Goal: Task Accomplishment & Management: Complete application form

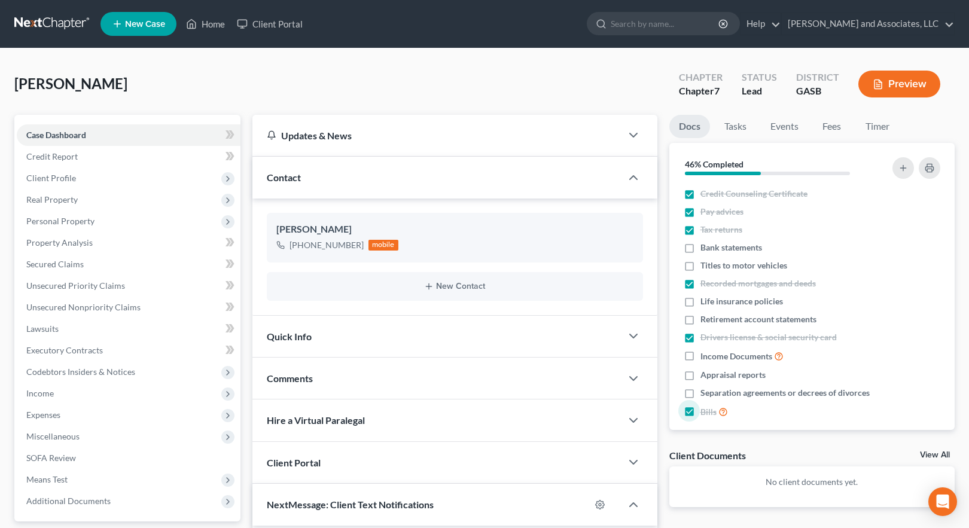
select select "0"
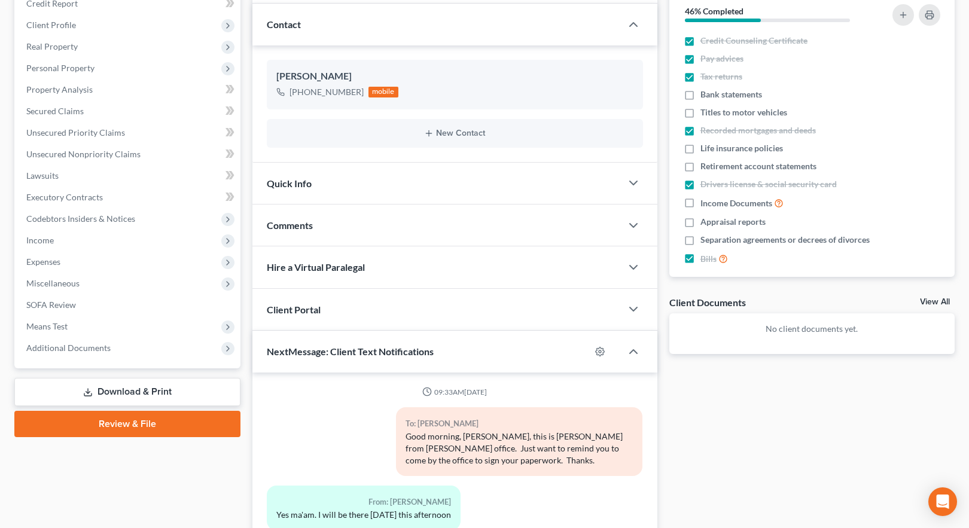
click at [126, 394] on link "Download & Print" at bounding box center [127, 392] width 226 height 28
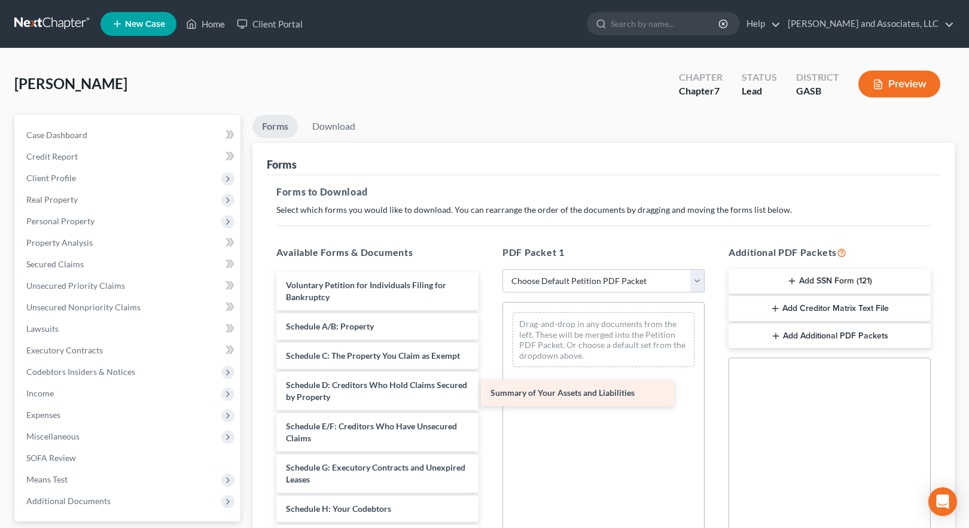
drag, startPoint x: 375, startPoint y: 321, endPoint x: 589, endPoint y: 377, distance: 221.3
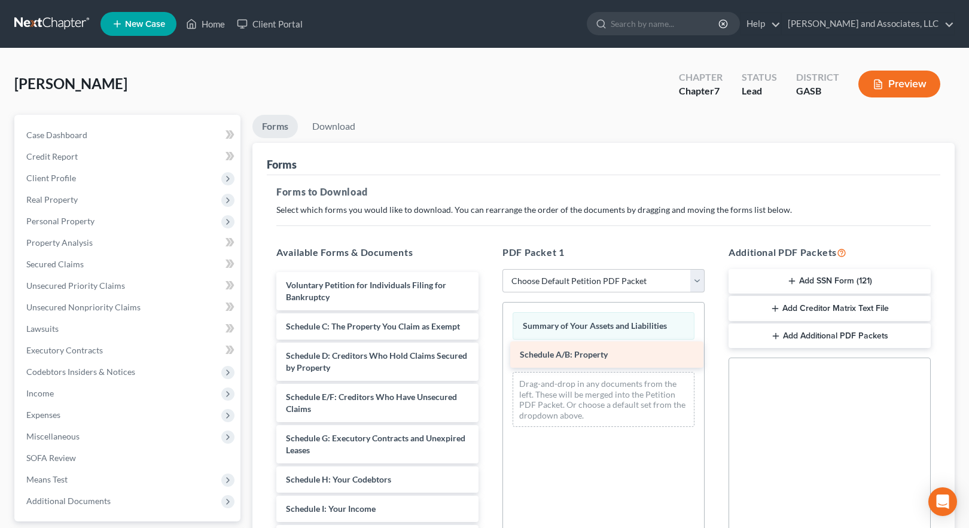
drag, startPoint x: 349, startPoint y: 323, endPoint x: 584, endPoint y: 351, distance: 236.1
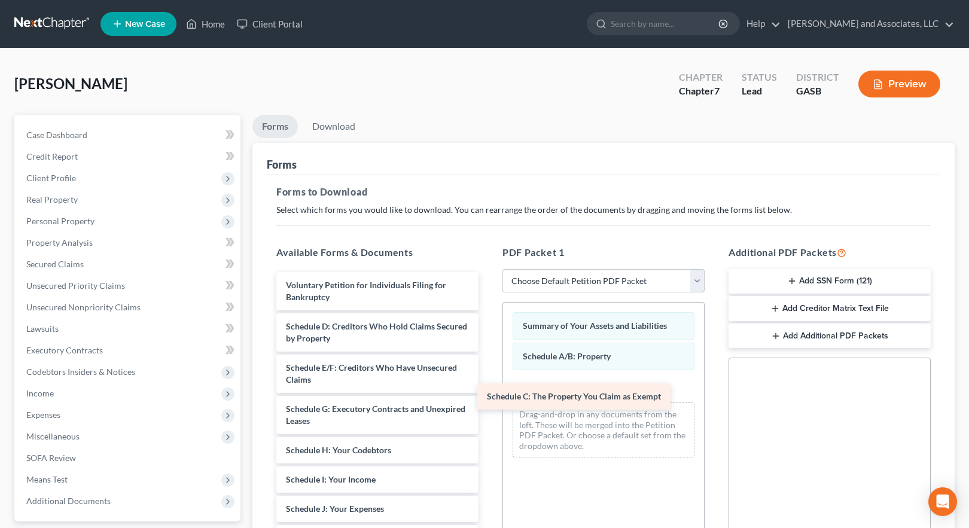
drag, startPoint x: 388, startPoint y: 323, endPoint x: 605, endPoint y: 384, distance: 225.6
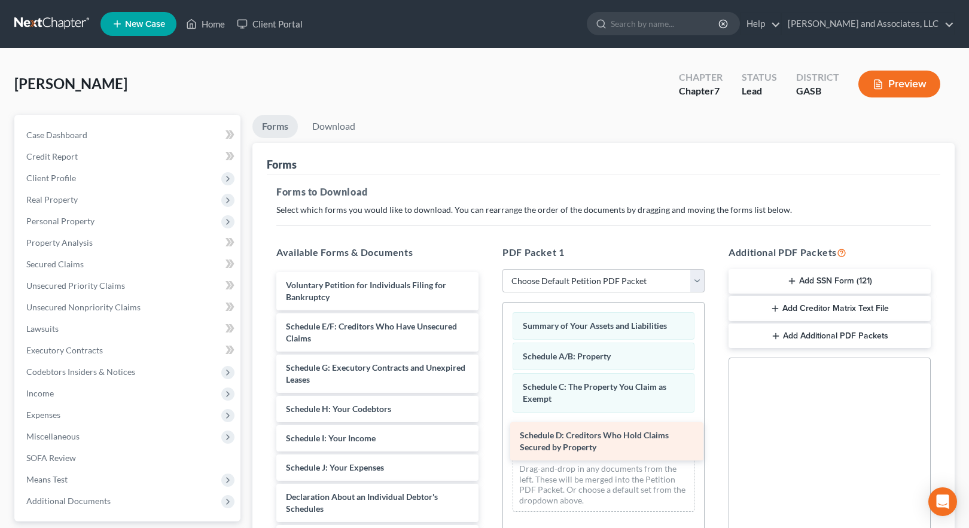
drag, startPoint x: 362, startPoint y: 321, endPoint x: 598, endPoint y: 425, distance: 257.7
click at [488, 425] on div "Schedule D: Creditors Who Hold Claims Secured by Property Voluntary Petition fo…" at bounding box center [377, 523] width 221 height 503
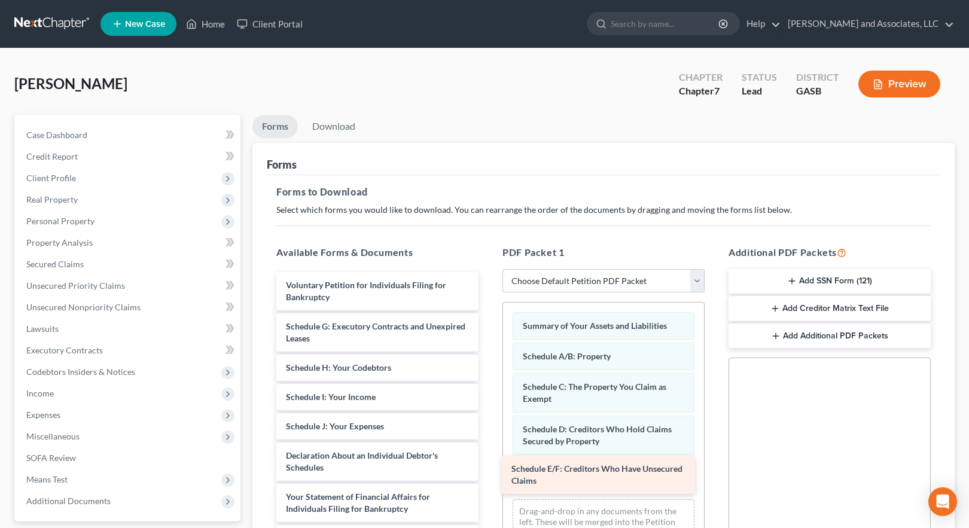
drag, startPoint x: 361, startPoint y: 324, endPoint x: 586, endPoint y: 467, distance: 266.7
click at [488, 467] on div "Schedule E/F: Creditors Who Have Unsecured Claims Voluntary Petition for Indivi…" at bounding box center [377, 503] width 221 height 462
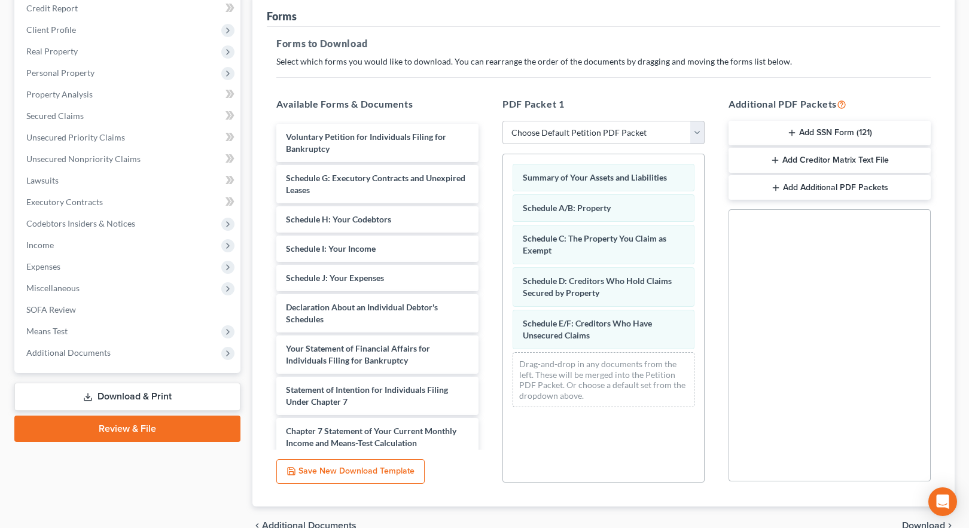
scroll to position [211, 0]
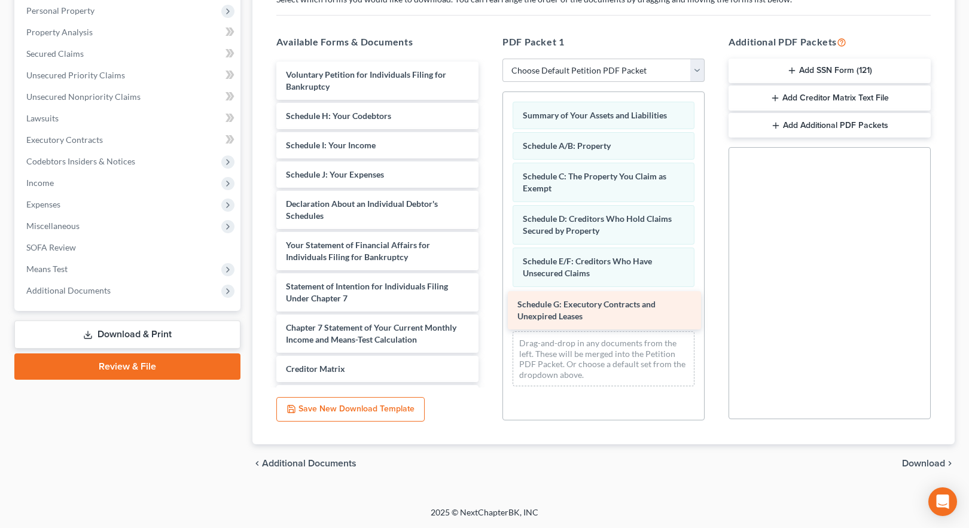
drag, startPoint x: 361, startPoint y: 119, endPoint x: 593, endPoint y: 305, distance: 297.1
click at [488, 305] on div "Schedule G: Executory Contracts and Unexpired Leases Voluntary Petition for Ind…" at bounding box center [377, 272] width 221 height 421
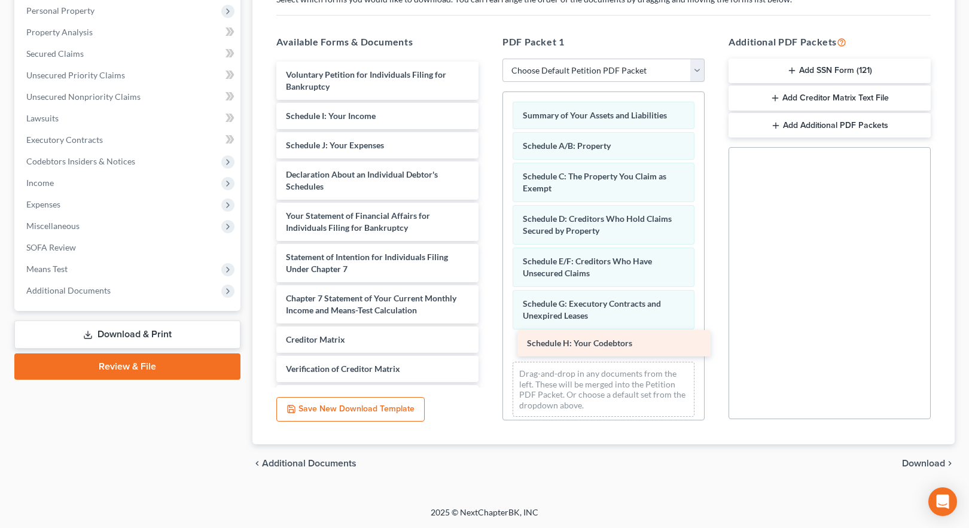
drag, startPoint x: 328, startPoint y: 115, endPoint x: 570, endPoint y: 343, distance: 331.4
click at [488, 343] on div "Schedule H: Your Codebtors Voluntary Petition for Individuals Filing for Bankru…" at bounding box center [377, 257] width 221 height 391
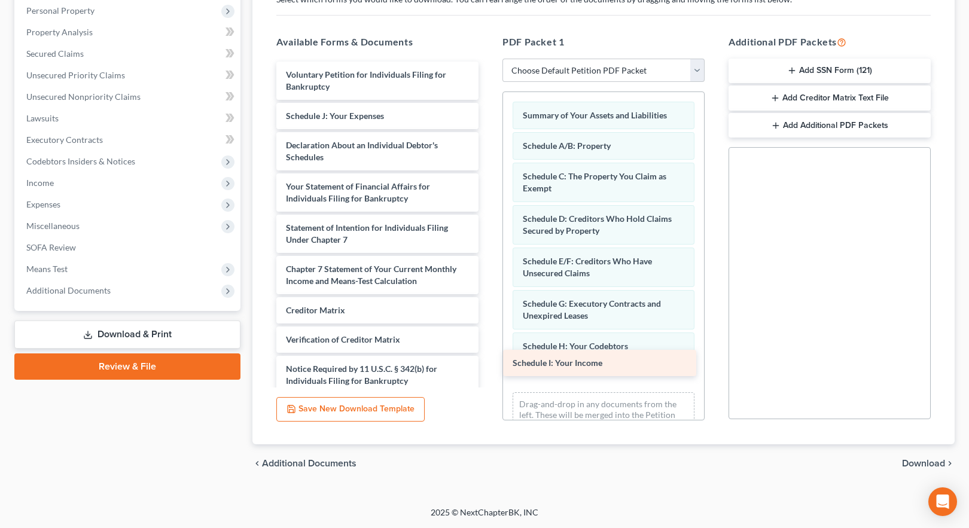
drag, startPoint x: 342, startPoint y: 115, endPoint x: 569, endPoint y: 362, distance: 335.4
click at [488, 362] on div "Schedule I: Your Income Voluntary Petition for Individuals Filing for Bankruptc…" at bounding box center [377, 243] width 221 height 362
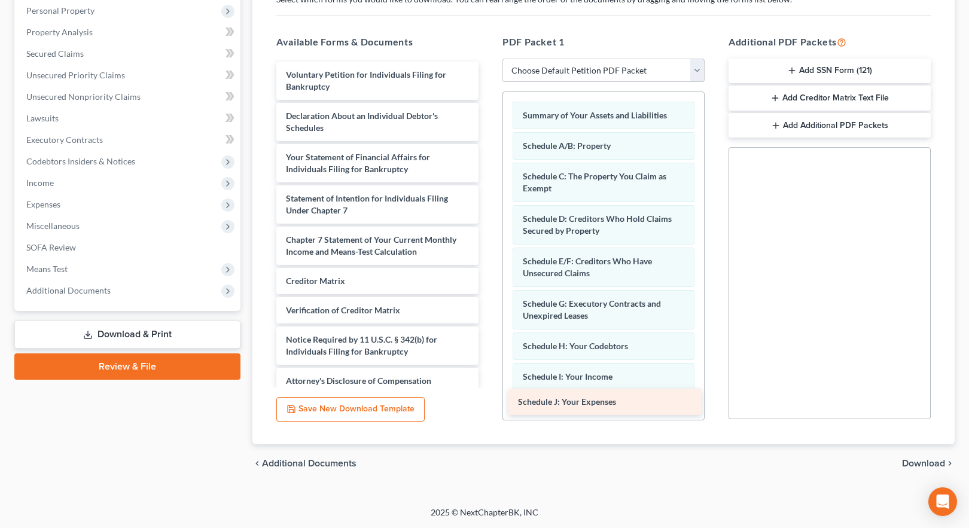
drag, startPoint x: 354, startPoint y: 115, endPoint x: 586, endPoint y: 401, distance: 368.3
click at [488, 394] on div "Schedule J: Your Expenses Voluntary Petition for Individuals Filing for Bankrup…" at bounding box center [377, 228] width 221 height 333
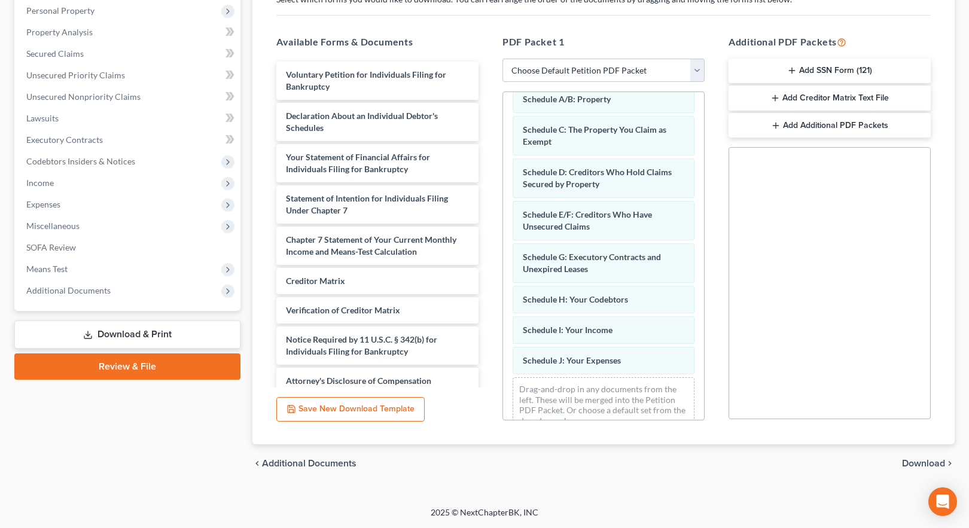
scroll to position [69, 0]
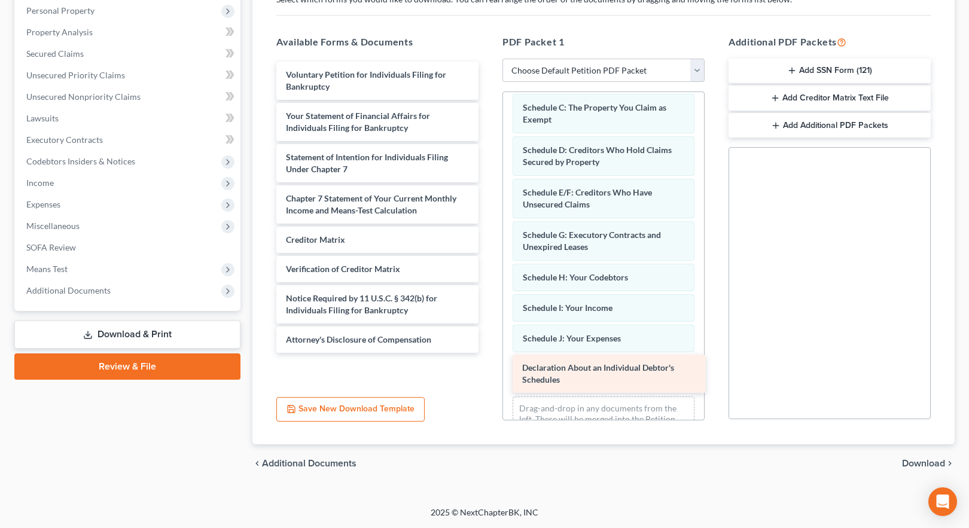
drag, startPoint x: 342, startPoint y: 115, endPoint x: 578, endPoint y: 367, distance: 345.4
click at [488, 353] on div "Declaration About an Individual Debtor's Schedules Voluntary Petition for Indiv…" at bounding box center [377, 207] width 221 height 291
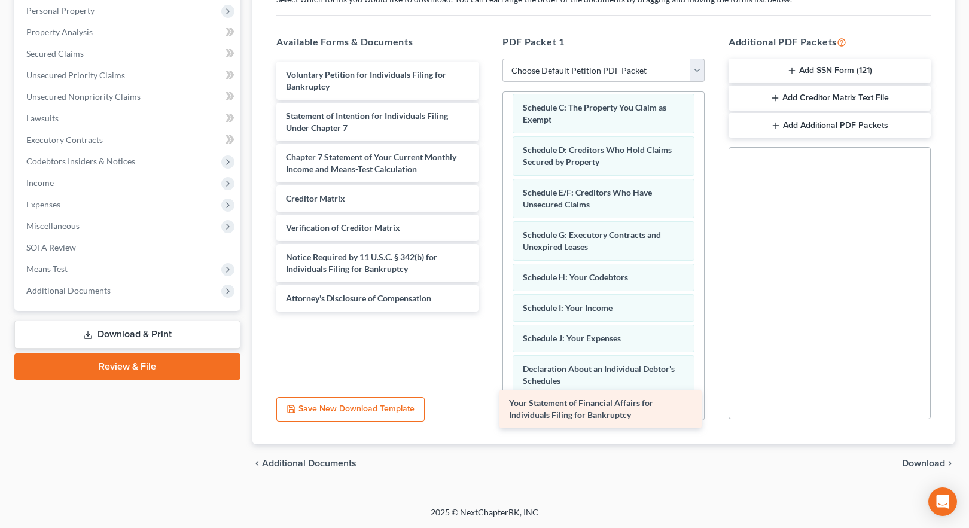
drag, startPoint x: 348, startPoint y: 118, endPoint x: 572, endPoint y: 406, distance: 364.4
click at [488, 312] on div "Your Statement of Financial Affairs for Individuals Filing for Bankruptcy Volun…" at bounding box center [377, 187] width 221 height 250
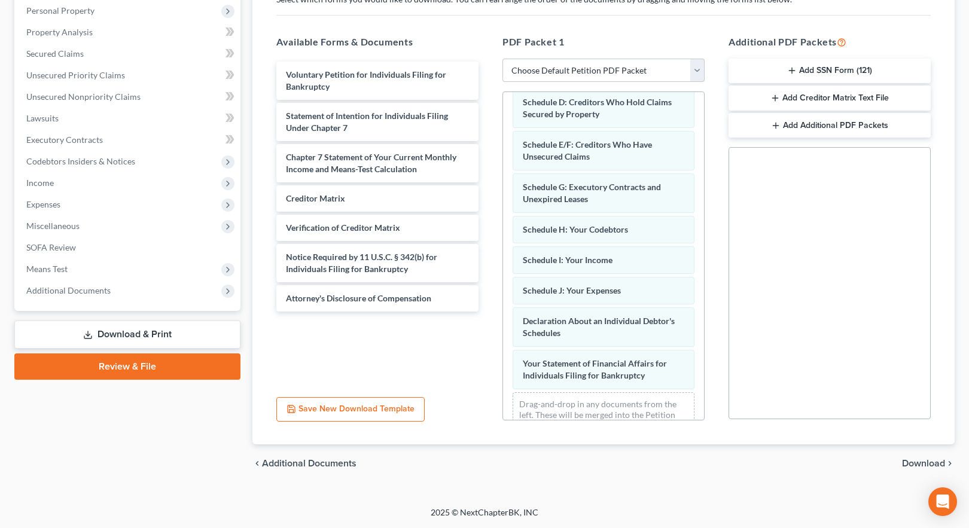
scroll to position [154, 0]
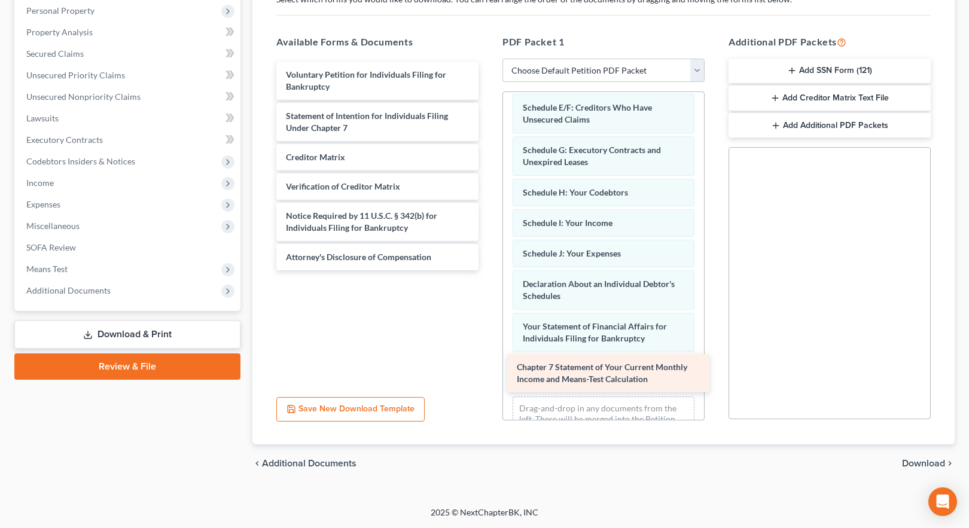
drag, startPoint x: 357, startPoint y: 161, endPoint x: 588, endPoint y: 371, distance: 312.1
click at [488, 270] on div "Chapter 7 Statement of Your Current Monthly Income and Means-Test Calculation V…" at bounding box center [377, 166] width 221 height 209
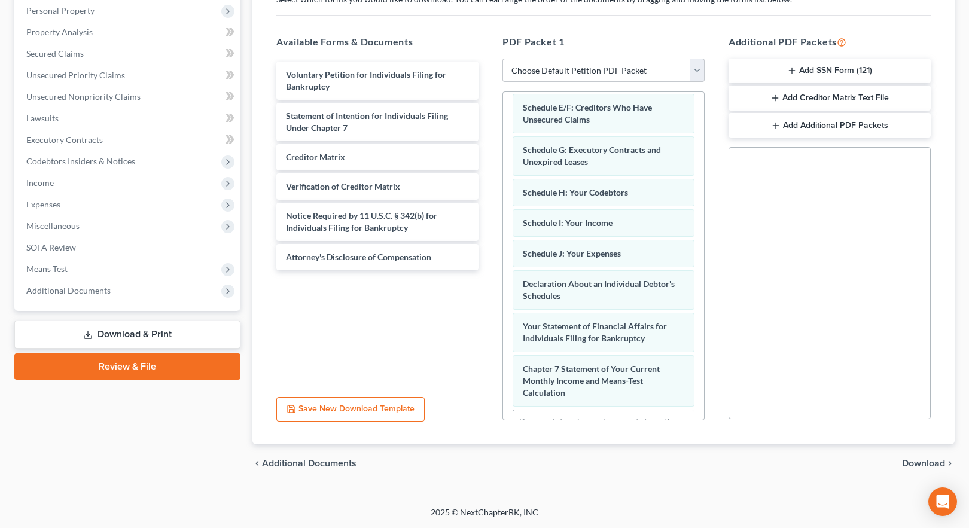
scroll to position [0, 0]
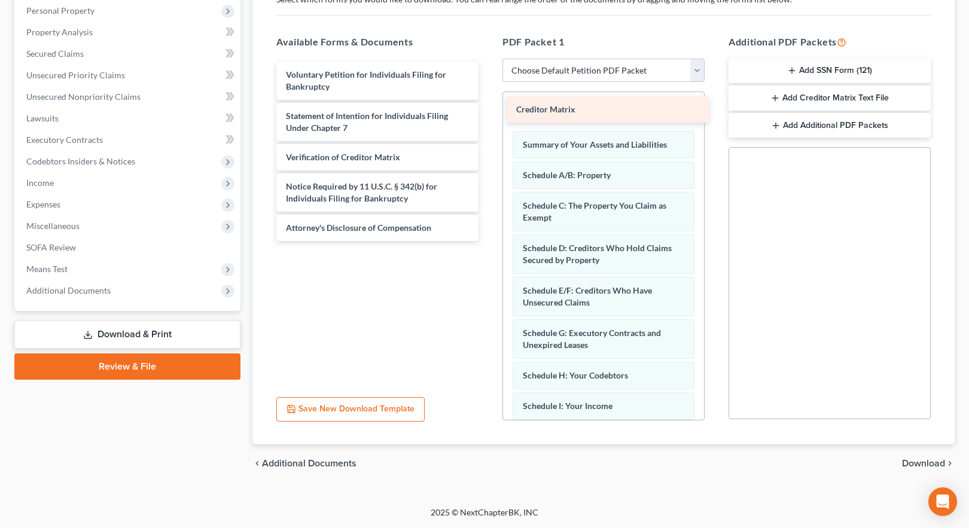
drag, startPoint x: 376, startPoint y: 166, endPoint x: 606, endPoint y: 118, distance: 235.3
click at [488, 118] on div "Creditor Matrix Voluntary Petition for Individuals Filing for Bankruptcy Statem…" at bounding box center [377, 151] width 221 height 179
click at [916, 465] on span "Download" at bounding box center [923, 464] width 43 height 10
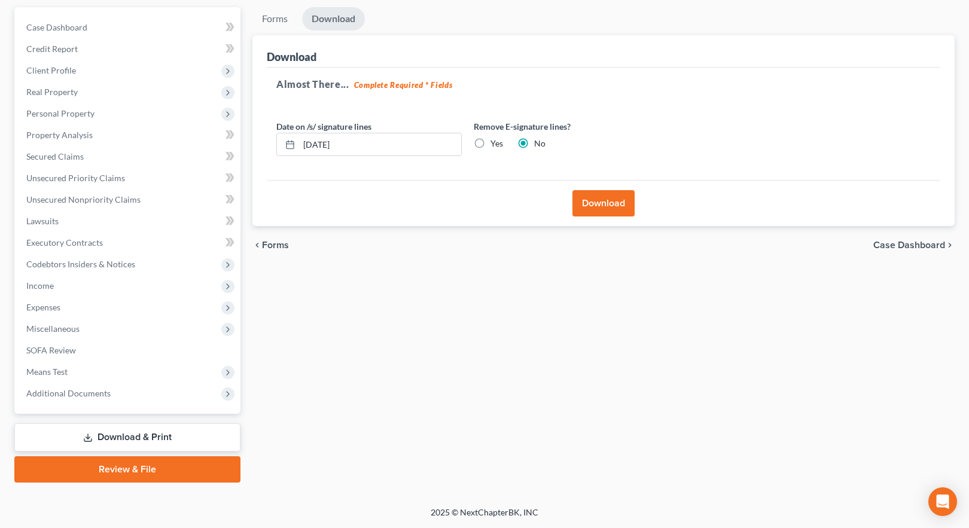
scroll to position [108, 0]
click at [322, 142] on input "[DATE]" at bounding box center [380, 144] width 162 height 23
type input "[DATE]"
click at [601, 206] on button "Download" at bounding box center [604, 203] width 62 height 26
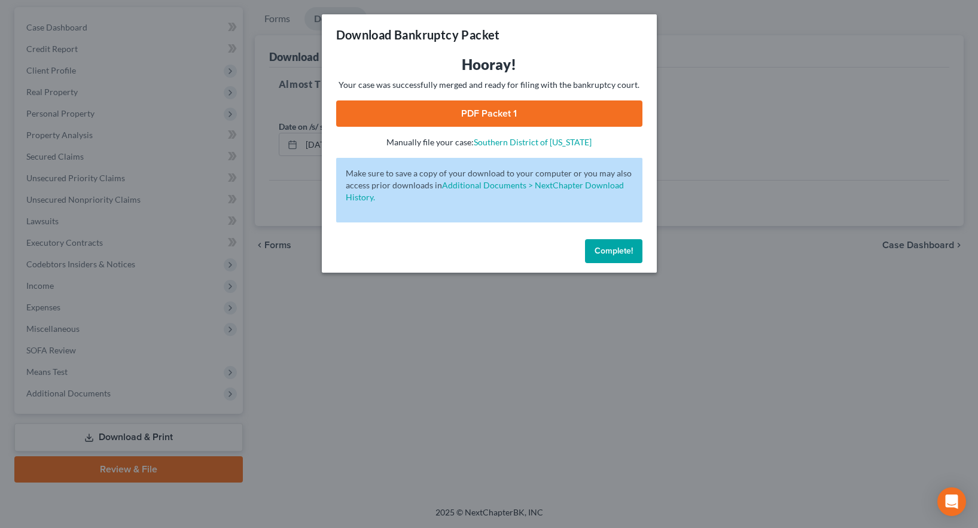
click at [483, 112] on link "PDF Packet 1" at bounding box center [489, 114] width 306 height 26
click at [624, 252] on span "Complete!" at bounding box center [614, 251] width 38 height 10
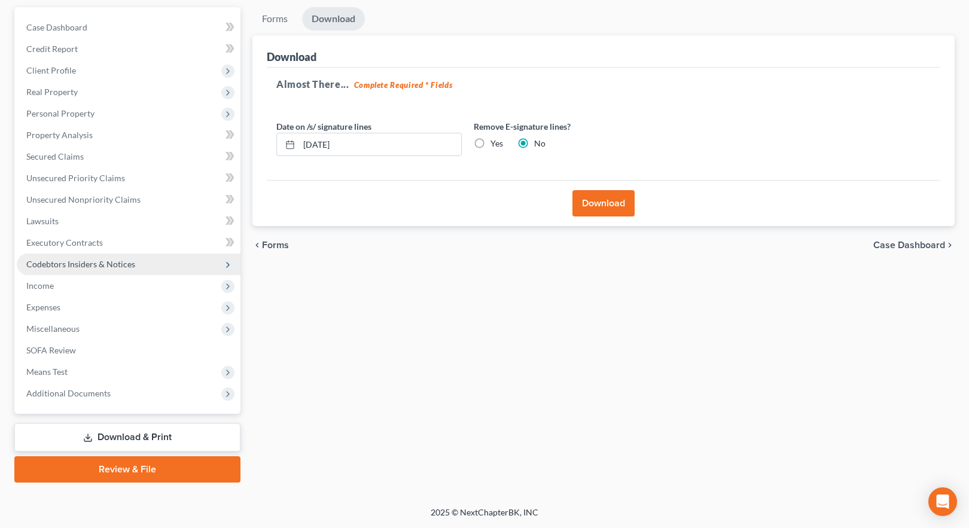
click at [91, 266] on span "Codebtors Insiders & Notices" at bounding box center [80, 264] width 109 height 10
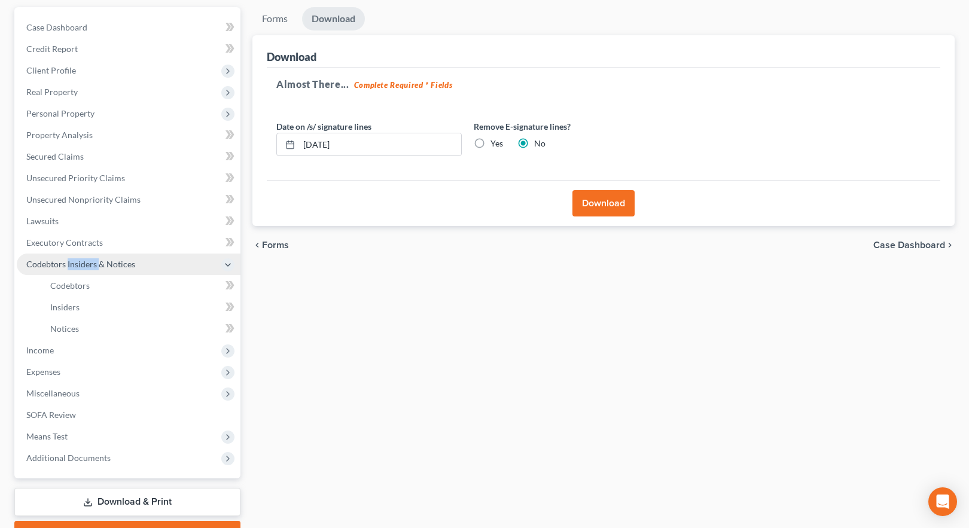
click at [91, 266] on span "Codebtors Insiders & Notices" at bounding box center [80, 264] width 109 height 10
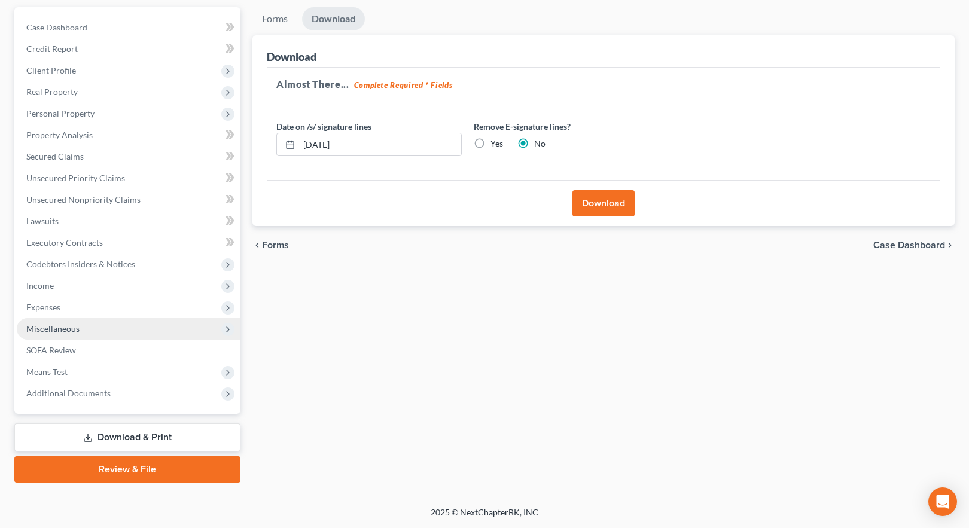
click at [64, 325] on span "Miscellaneous" at bounding box center [52, 329] width 53 height 10
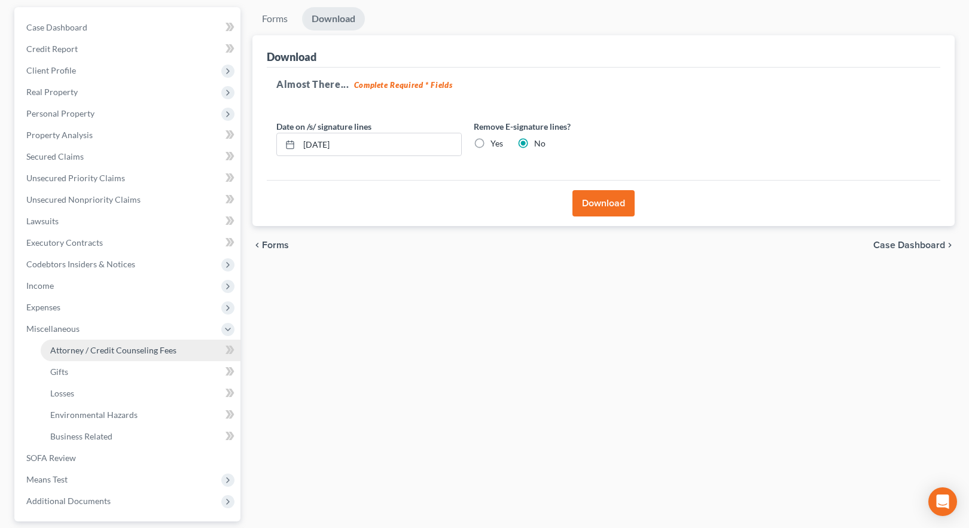
click at [120, 352] on span "Attorney / Credit Counseling Fees" at bounding box center [113, 350] width 126 height 10
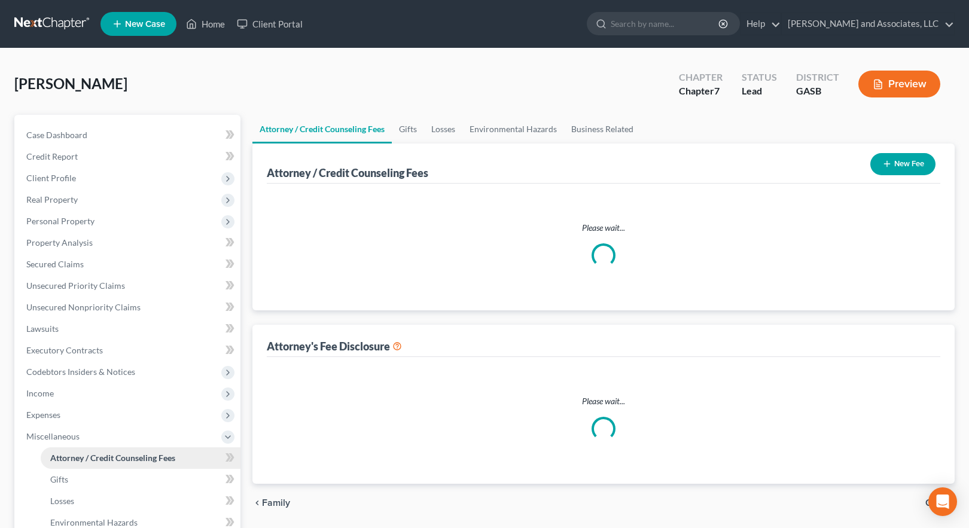
select select "0"
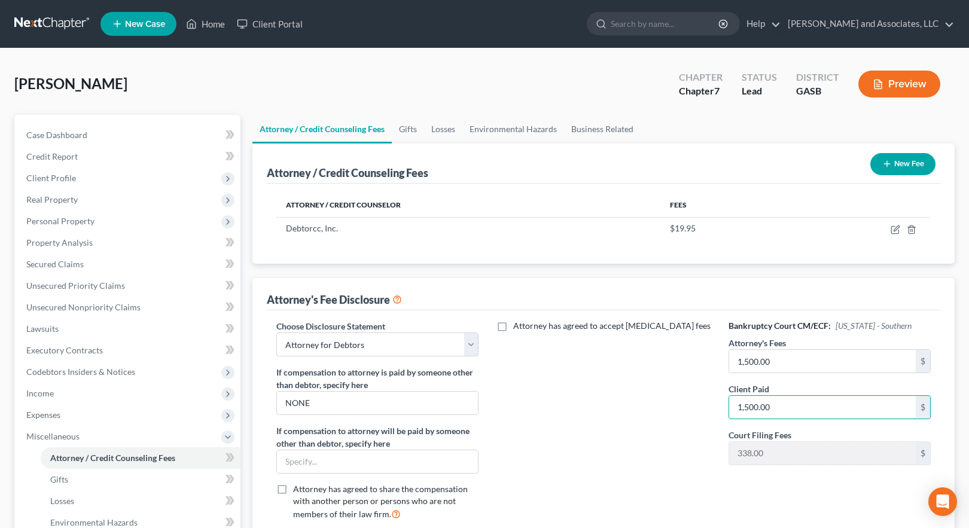
type input "1,500.00"
click at [629, 445] on div "Attorney has agreed to accept [MEDICAL_DATA] fees" at bounding box center [604, 425] width 226 height 210
click at [895, 80] on button "Preview" at bounding box center [900, 84] width 82 height 27
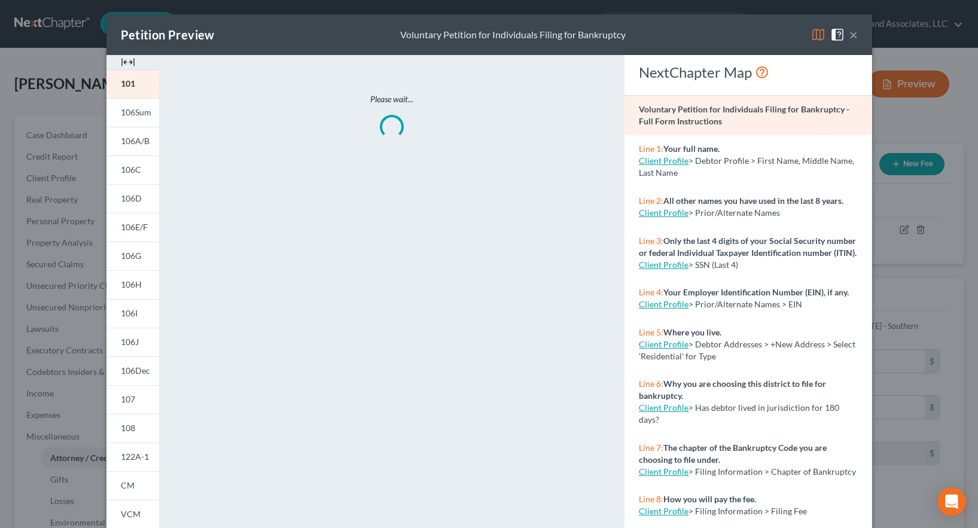
click at [813, 32] on img at bounding box center [818, 35] width 14 height 14
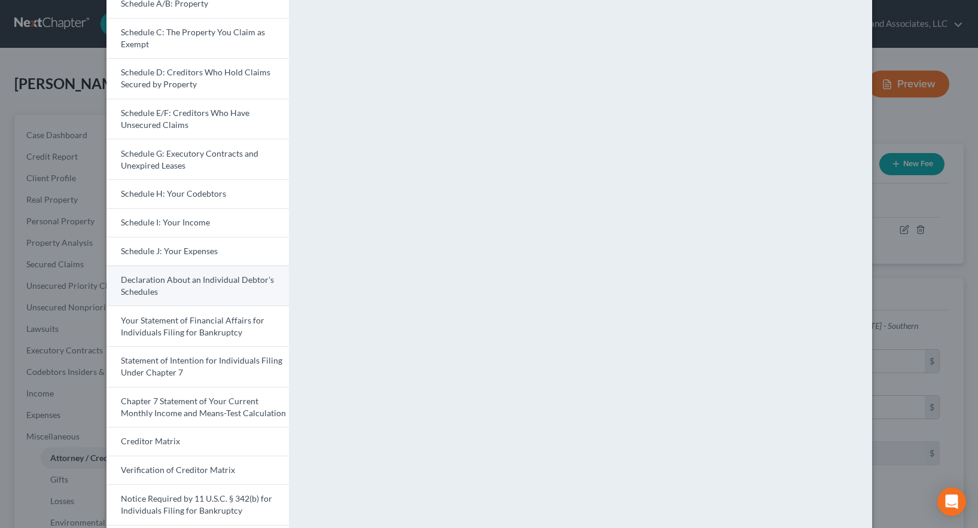
scroll to position [226, 0]
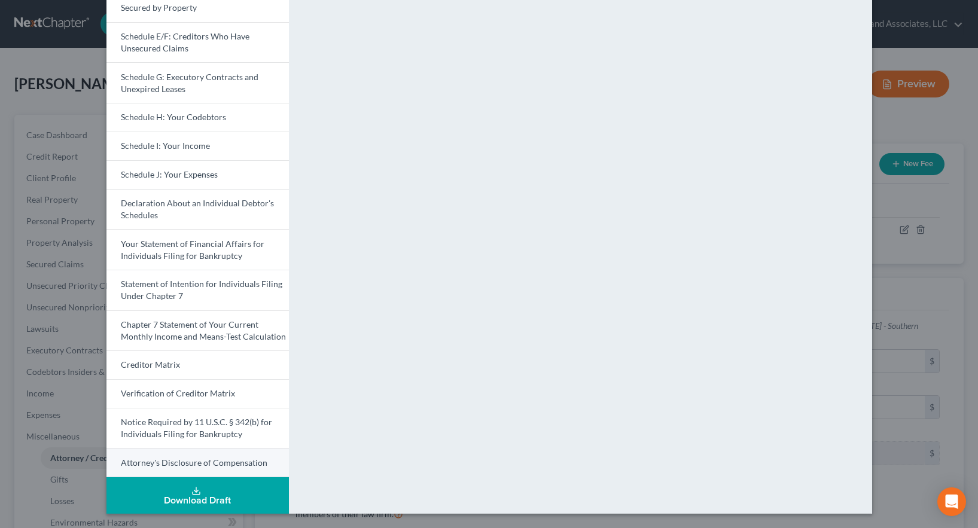
click at [214, 465] on span "Attorney's Disclosure of Compensation" at bounding box center [194, 463] width 147 height 10
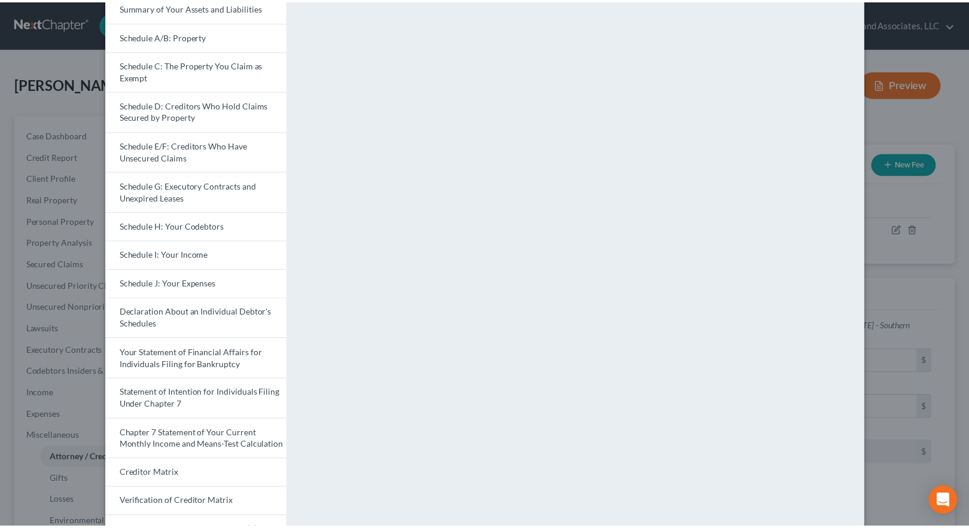
scroll to position [0, 0]
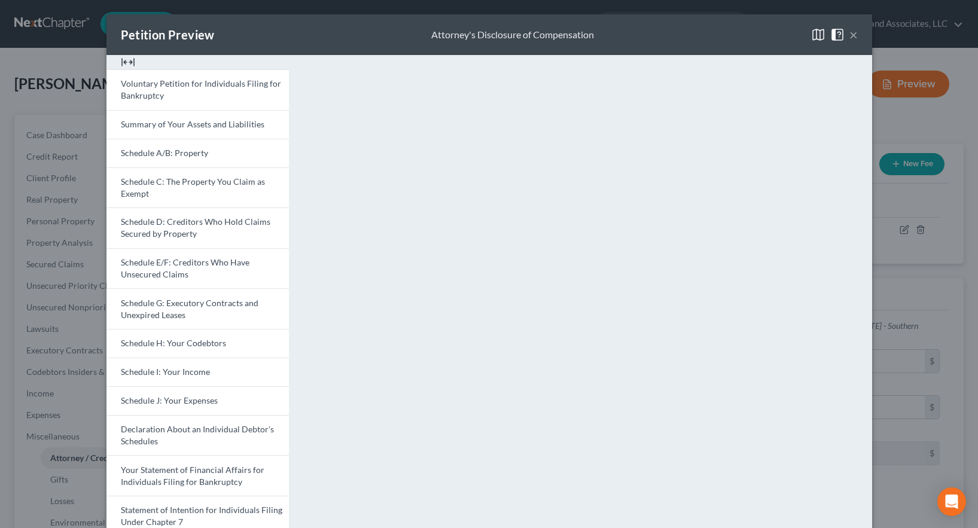
click at [850, 34] on button "×" at bounding box center [854, 35] width 8 height 14
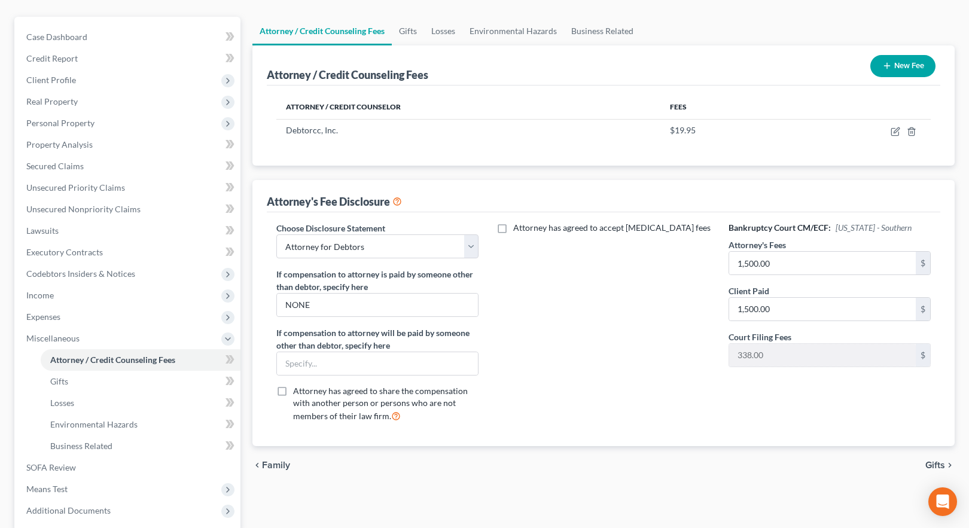
scroll to position [120, 0]
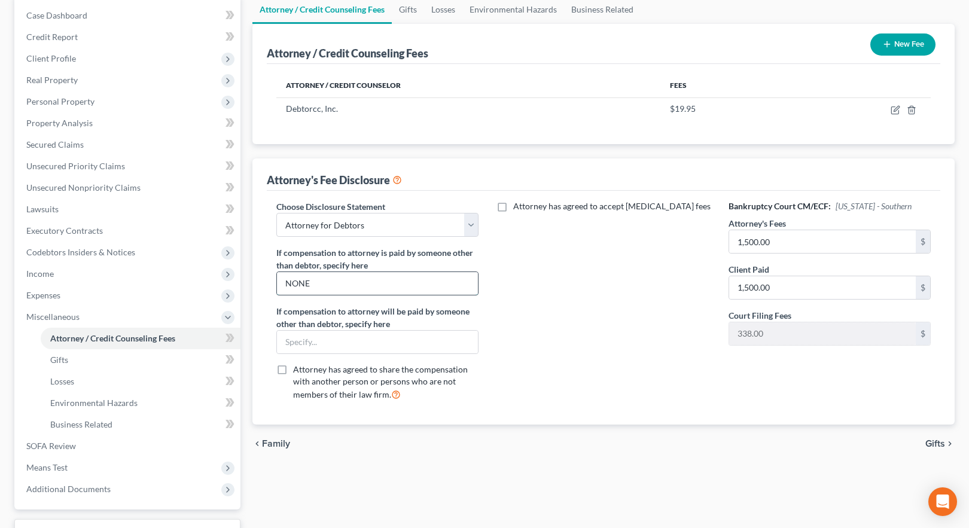
click at [335, 276] on input "NONE" at bounding box center [377, 283] width 201 height 23
drag, startPoint x: 321, startPoint y: 286, endPoint x: 270, endPoint y: 275, distance: 52.7
click at [270, 275] on div "Choose Disclosure Statement Select Attorney for Debtors If compensation to atto…" at bounding box center [377, 305] width 226 height 210
click at [358, 288] on input "text" at bounding box center [377, 283] width 201 height 23
click at [373, 345] on input "text" at bounding box center [377, 342] width 201 height 23
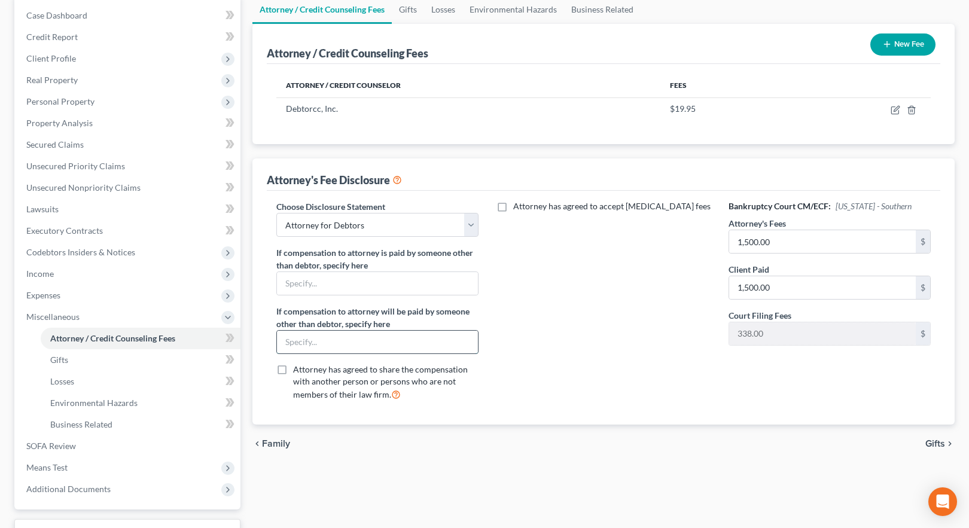
type input "Debtor"
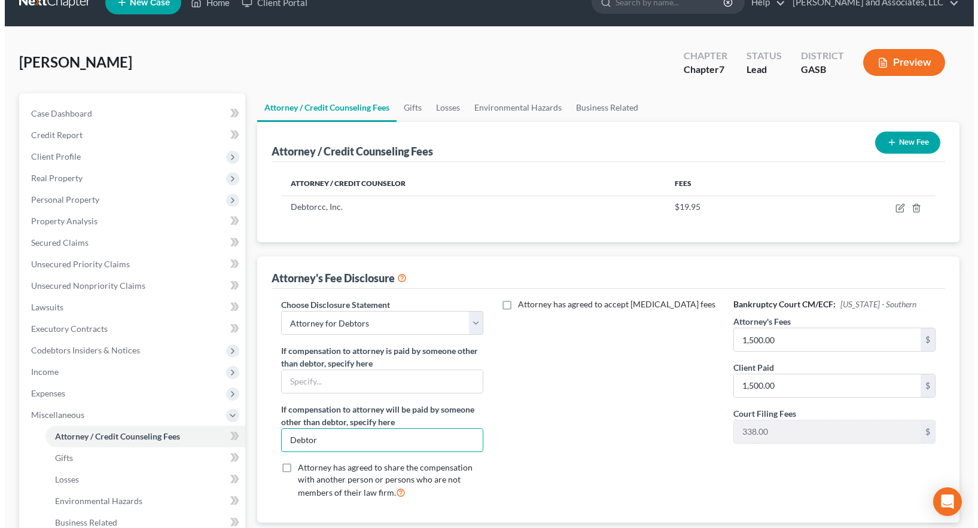
scroll to position [0, 0]
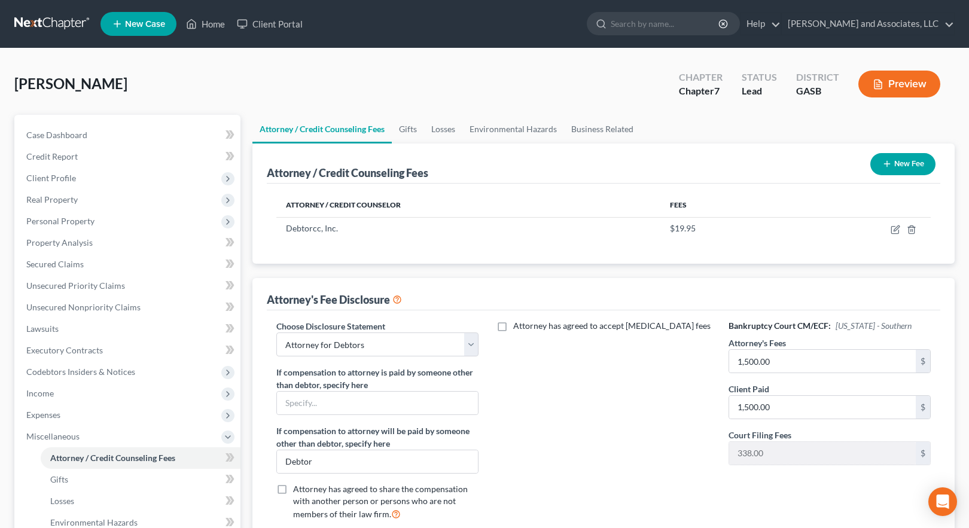
click at [906, 83] on button "Preview" at bounding box center [900, 84] width 82 height 27
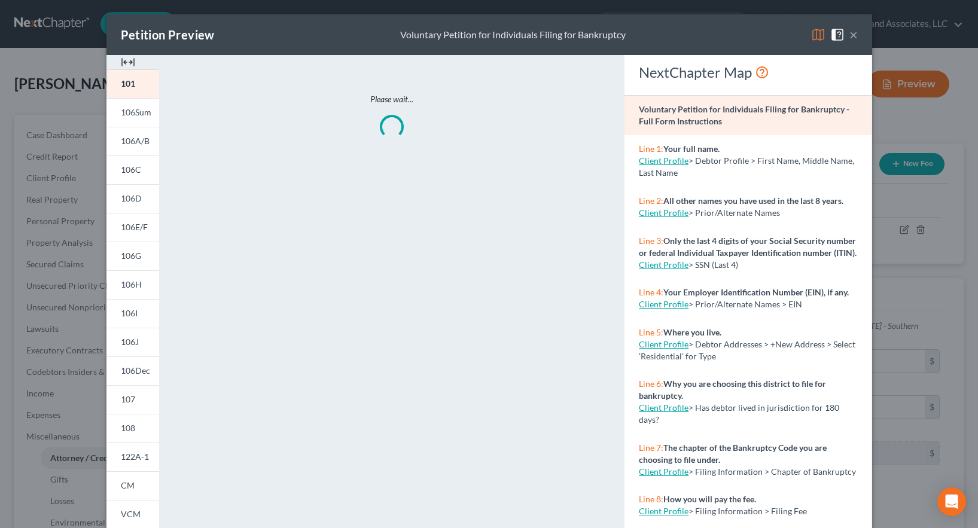
click at [813, 35] on img at bounding box center [818, 35] width 14 height 14
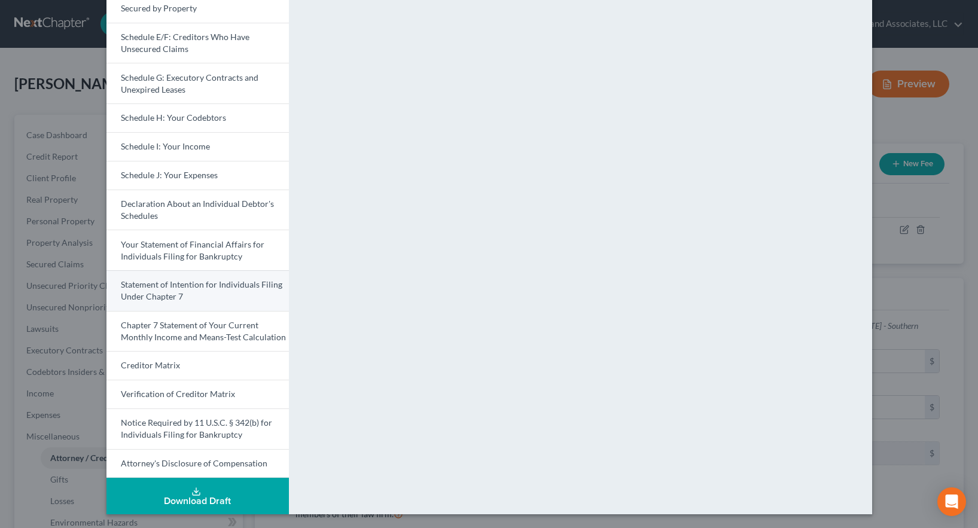
scroll to position [226, 0]
click at [181, 459] on span "Attorney's Disclosure of Compensation" at bounding box center [194, 463] width 147 height 10
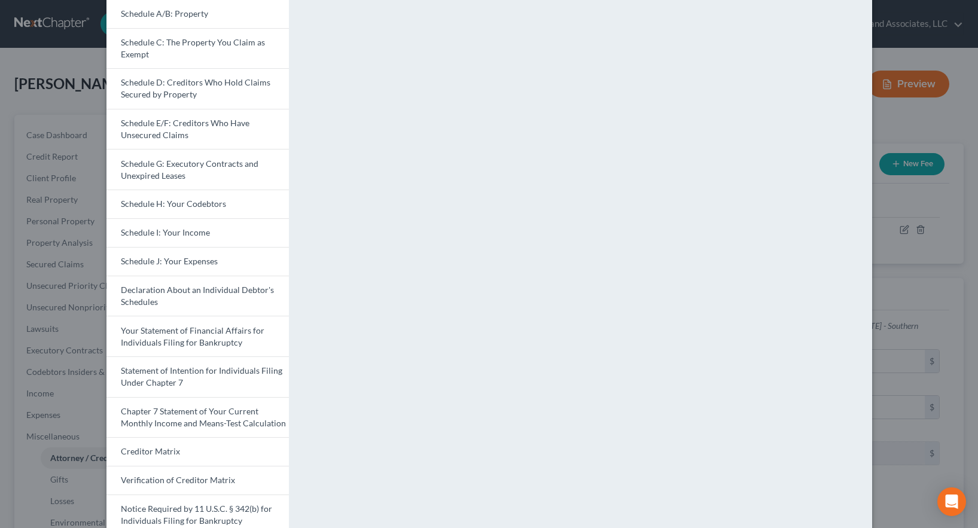
scroll to position [0, 0]
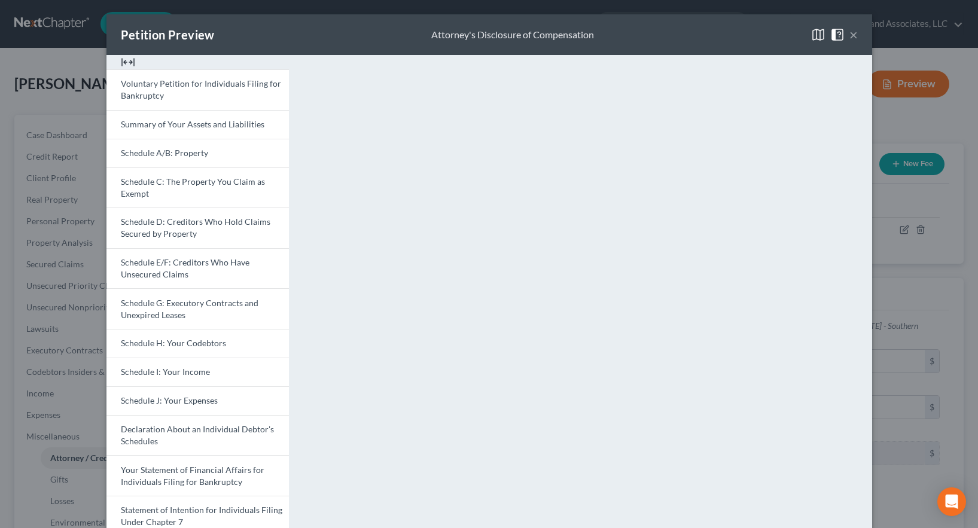
click at [850, 37] on button "×" at bounding box center [854, 35] width 8 height 14
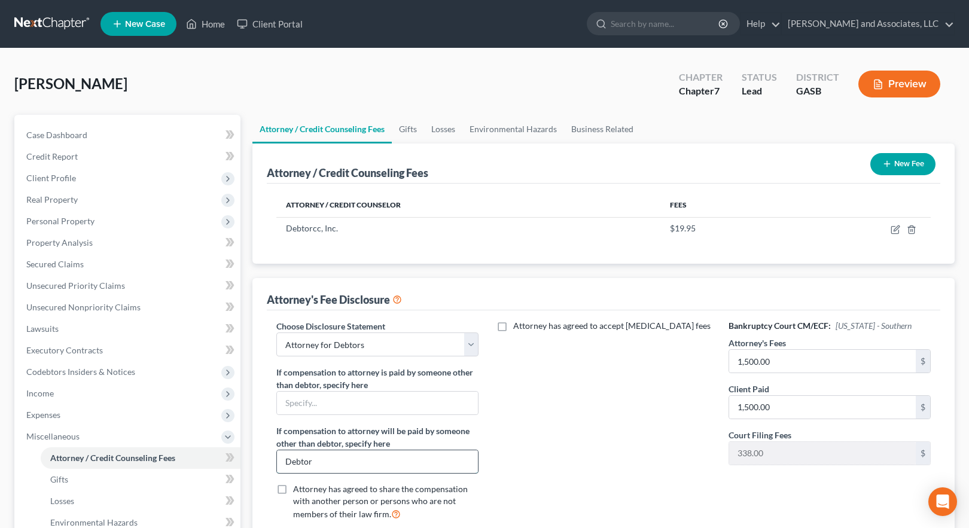
click at [355, 461] on input "Debtor" at bounding box center [377, 462] width 201 height 23
drag, startPoint x: 333, startPoint y: 468, endPoint x: 269, endPoint y: 461, distance: 64.5
click at [269, 461] on div "Choose Disclosure Statement Select Attorney for Debtors If compensation to atto…" at bounding box center [377, 425] width 226 height 210
click at [557, 417] on div "Attorney has agreed to accept [MEDICAL_DATA] fees" at bounding box center [604, 425] width 226 height 210
click at [894, 88] on button "Preview" at bounding box center [900, 84] width 82 height 27
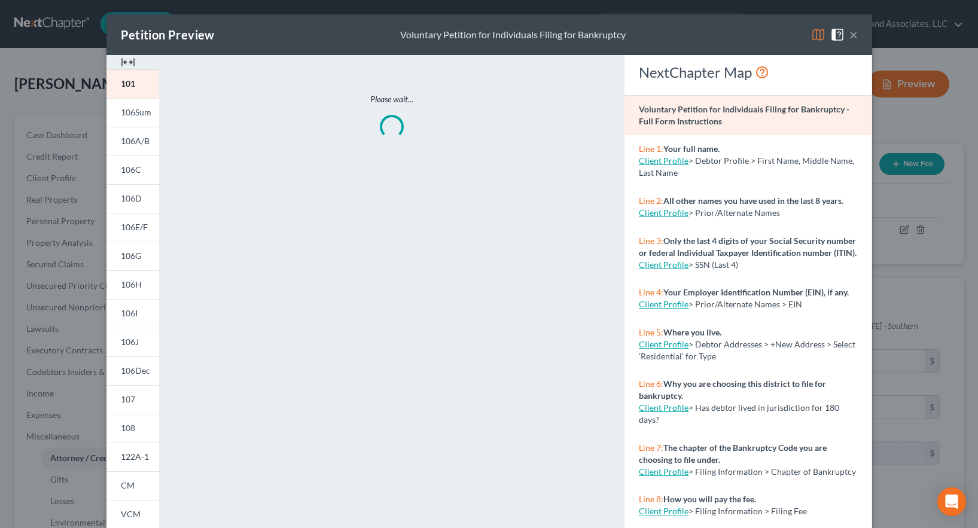
click at [811, 35] on img at bounding box center [818, 35] width 14 height 14
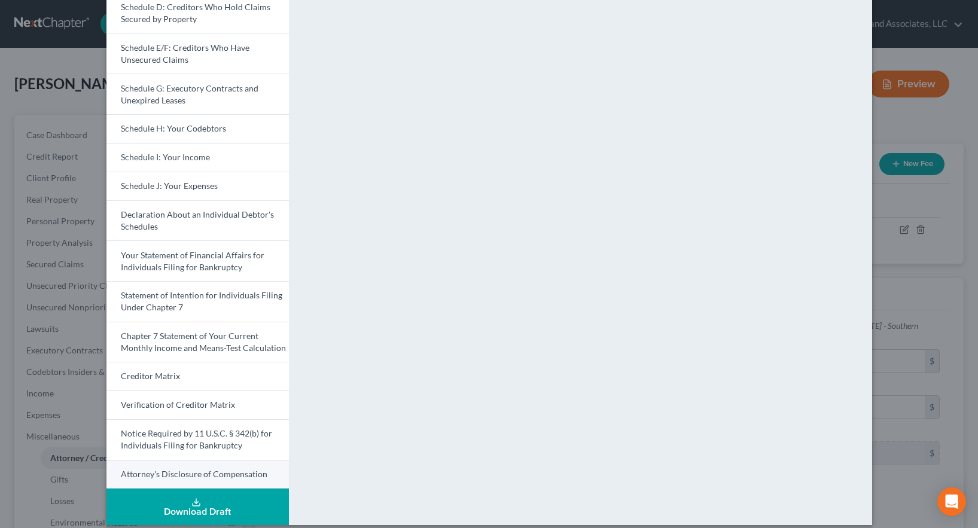
scroll to position [226, 0]
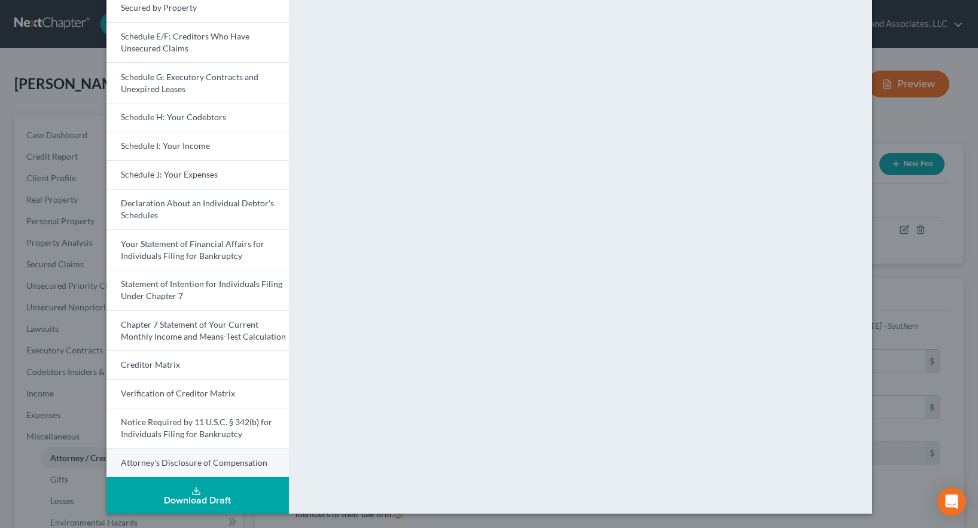
click at [182, 461] on span "Attorney's Disclosure of Compensation" at bounding box center [194, 463] width 147 height 10
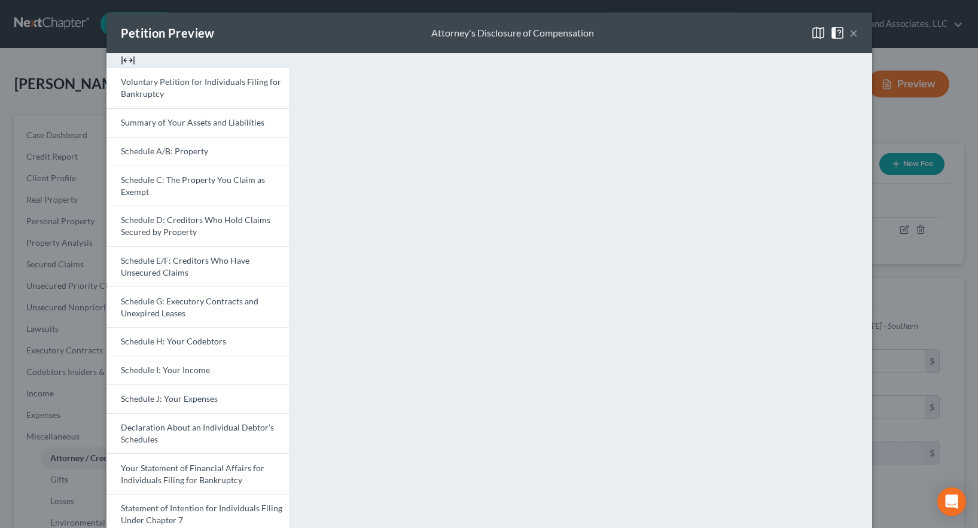
scroll to position [0, 0]
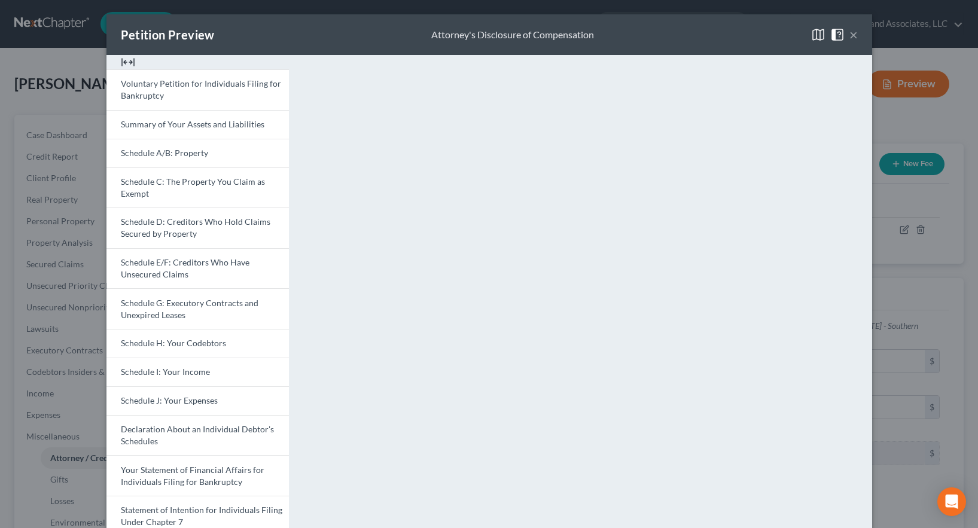
click at [850, 34] on button "×" at bounding box center [854, 35] width 8 height 14
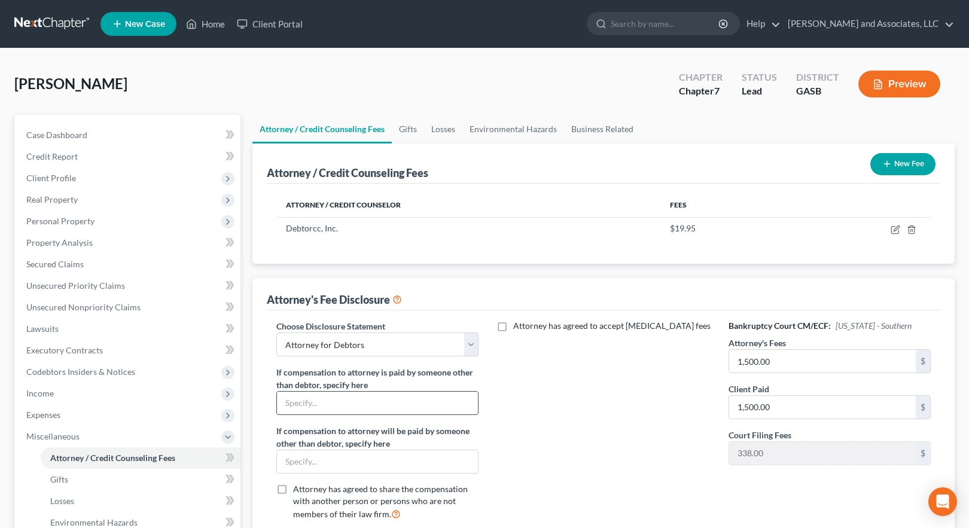
click at [360, 406] on input "text" at bounding box center [377, 403] width 201 height 23
type input "NONE"
click at [888, 83] on button "Preview" at bounding box center [900, 84] width 82 height 27
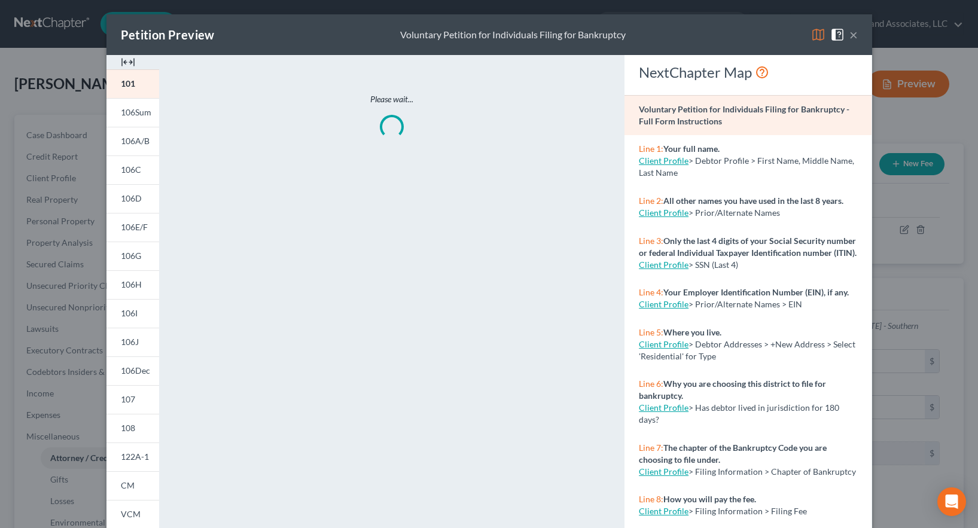
click at [811, 37] on img at bounding box center [818, 35] width 14 height 14
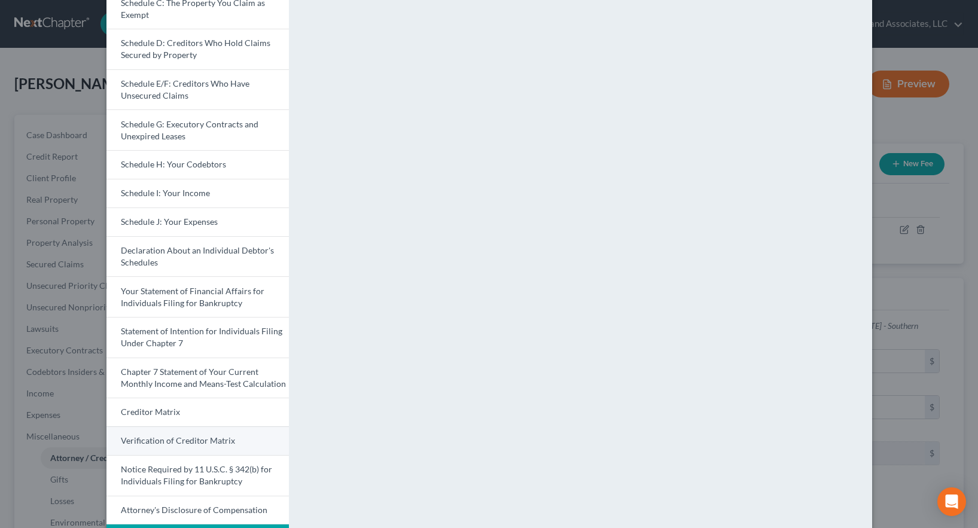
scroll to position [226, 0]
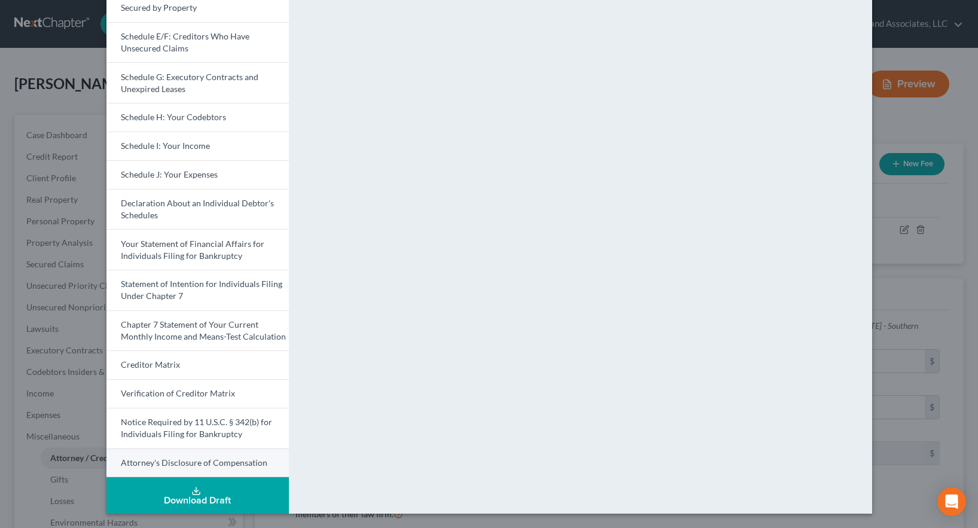
click at [202, 466] on span "Attorney's Disclosure of Compensation" at bounding box center [194, 463] width 147 height 10
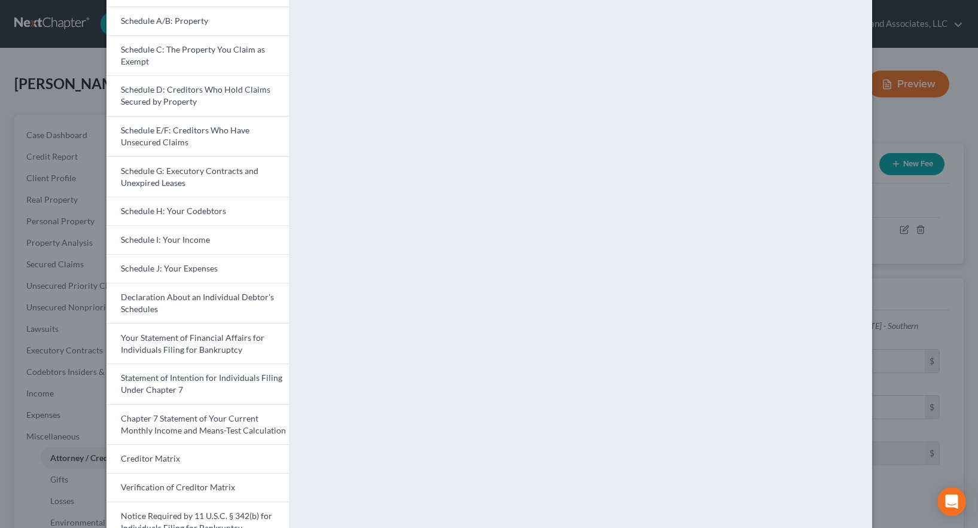
scroll to position [0, 0]
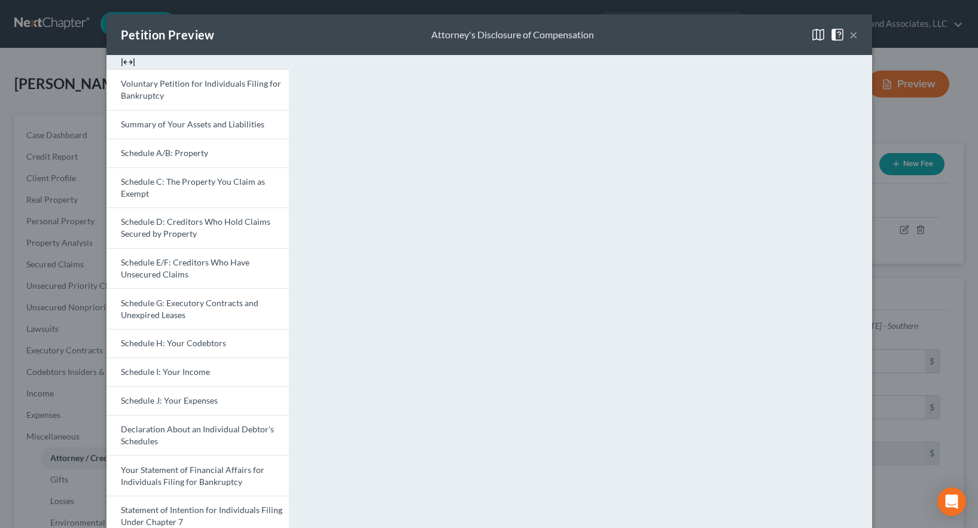
click at [850, 39] on button "×" at bounding box center [854, 35] width 8 height 14
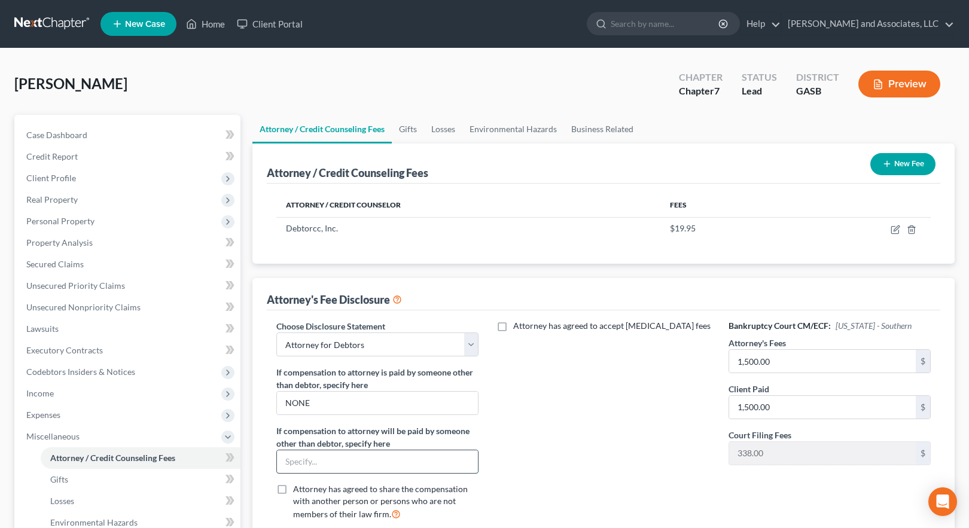
click at [368, 464] on input "text" at bounding box center [377, 462] width 201 height 23
type input "None"
click at [355, 408] on input "NONE" at bounding box center [377, 403] width 201 height 23
type input "N"
click at [892, 87] on button "Preview" at bounding box center [900, 84] width 82 height 27
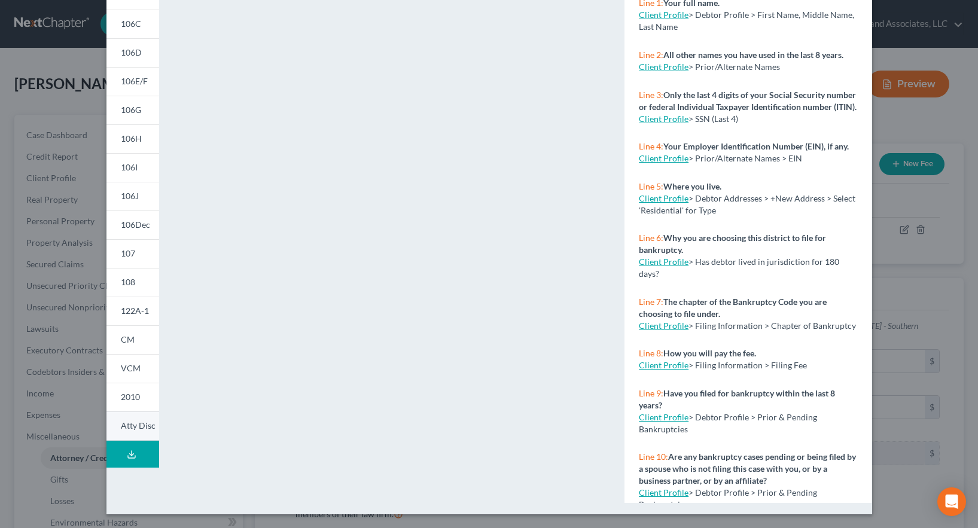
scroll to position [147, 0]
click at [139, 425] on span "Atty Disc" at bounding box center [138, 425] width 35 height 10
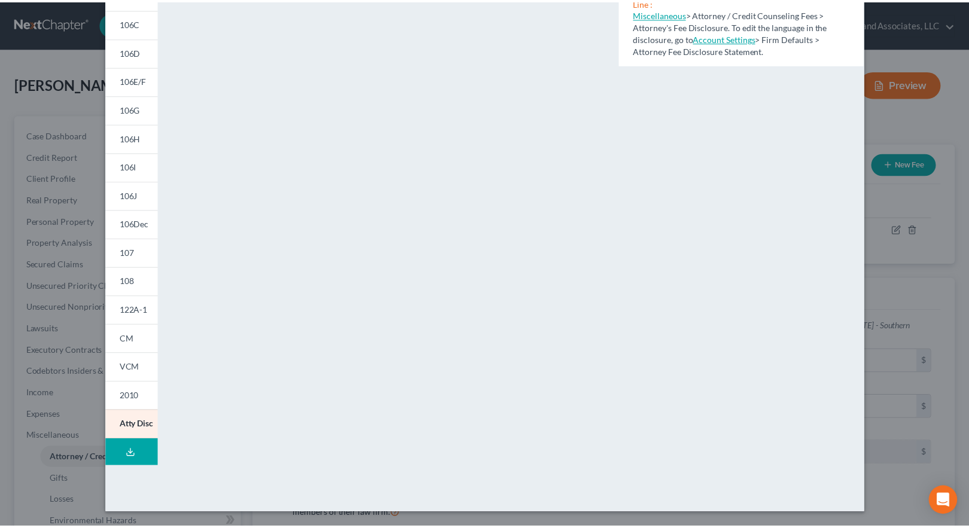
scroll to position [0, 0]
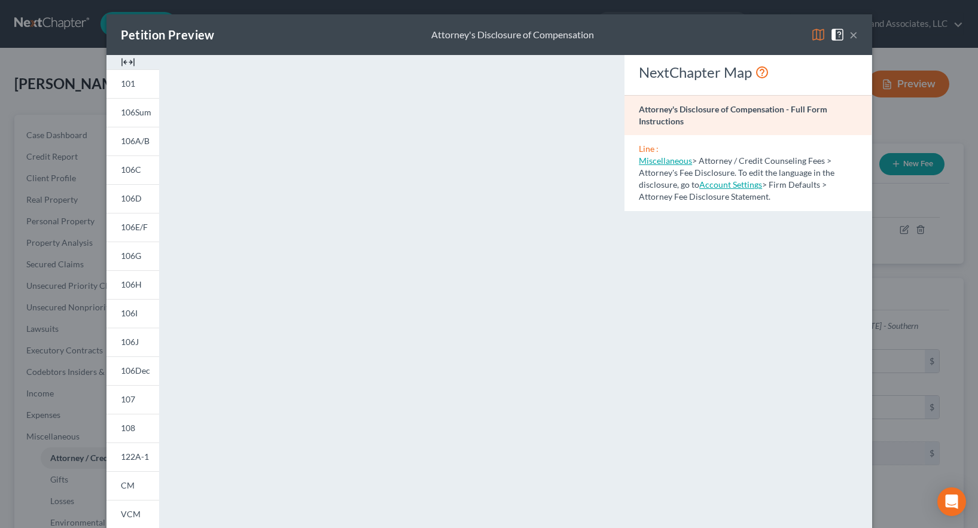
click at [816, 33] on img at bounding box center [818, 35] width 14 height 14
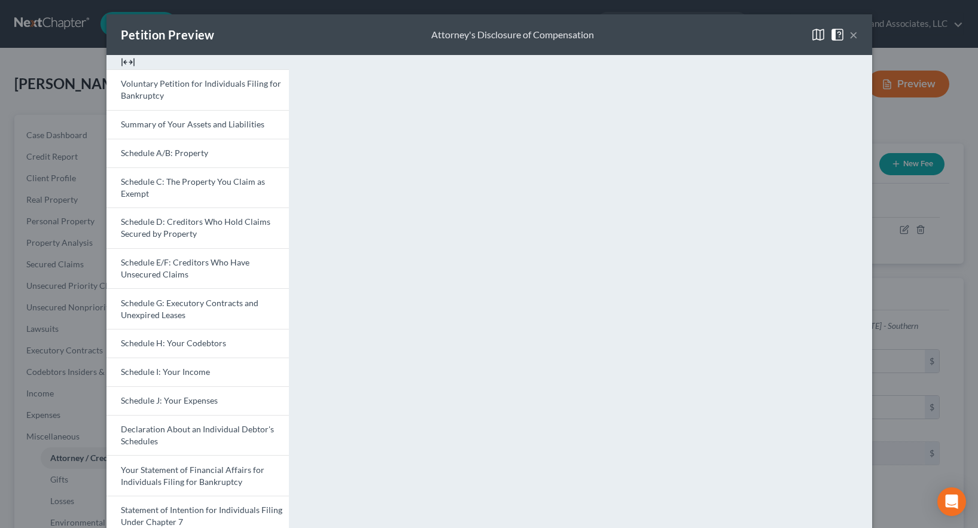
click at [850, 34] on button "×" at bounding box center [854, 35] width 8 height 14
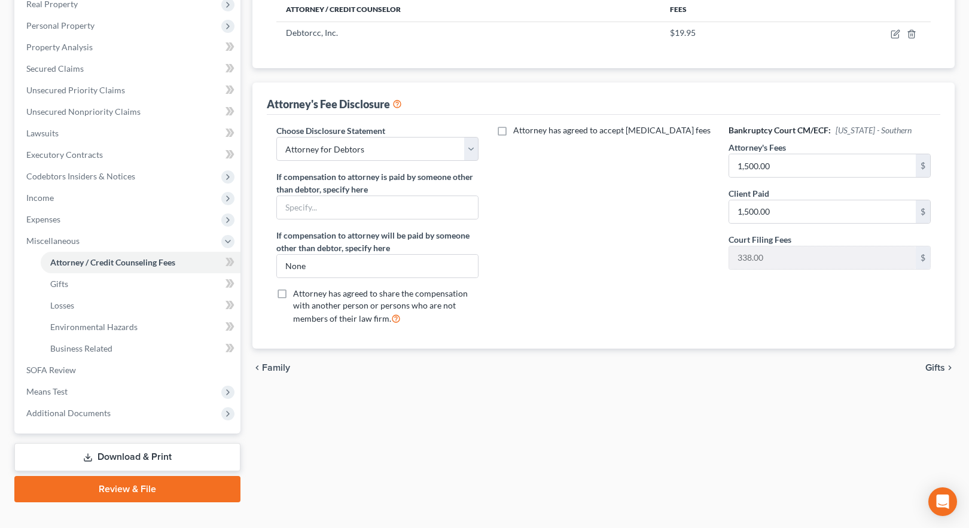
scroll to position [215, 0]
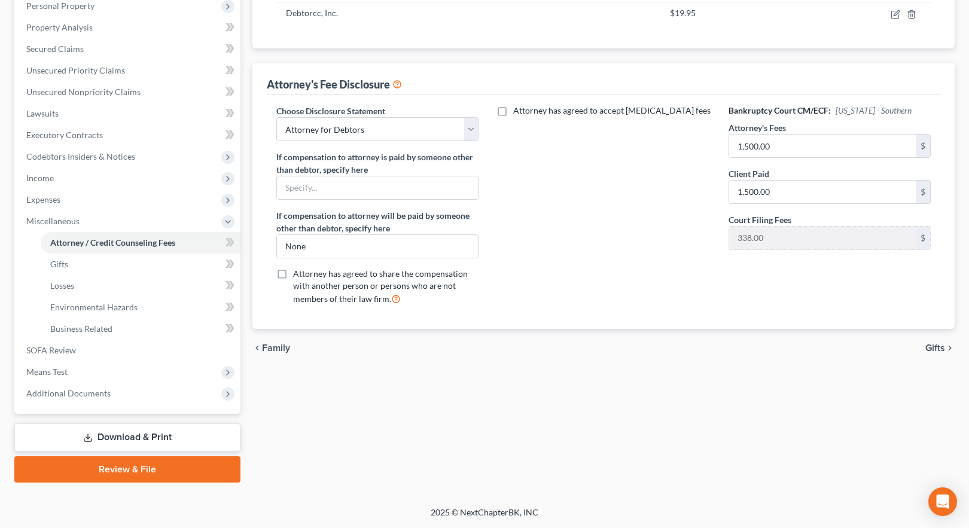
click at [123, 437] on link "Download & Print" at bounding box center [127, 438] width 226 height 28
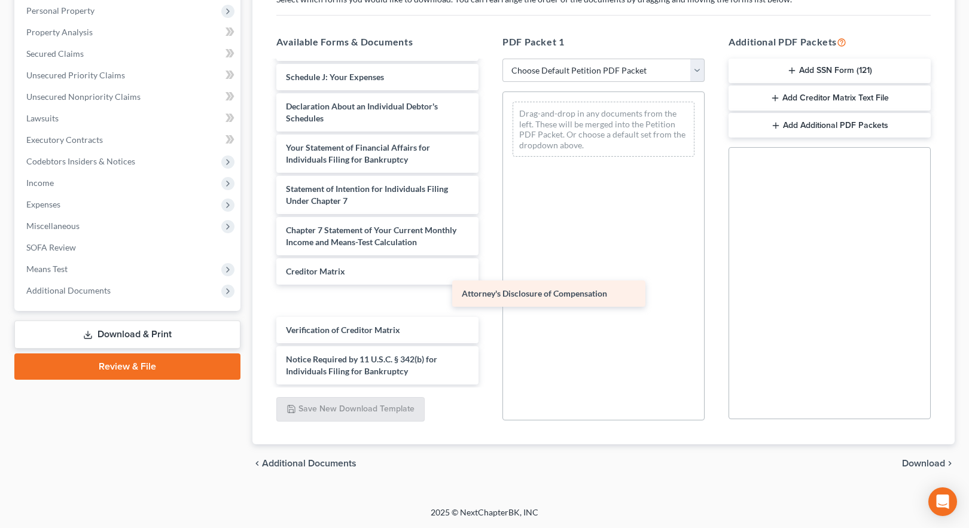
scroll to position [280, 0]
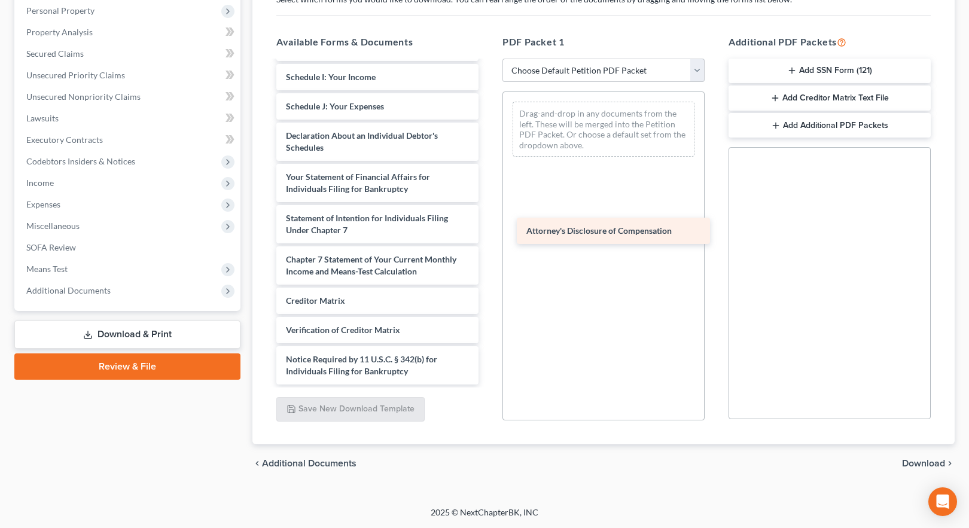
drag, startPoint x: 369, startPoint y: 370, endPoint x: 611, endPoint y: 228, distance: 280.5
click at [488, 228] on div "Attorney's Disclosure of Compensation Voluntary Petition for Individuals Filing…" at bounding box center [377, 83] width 221 height 603
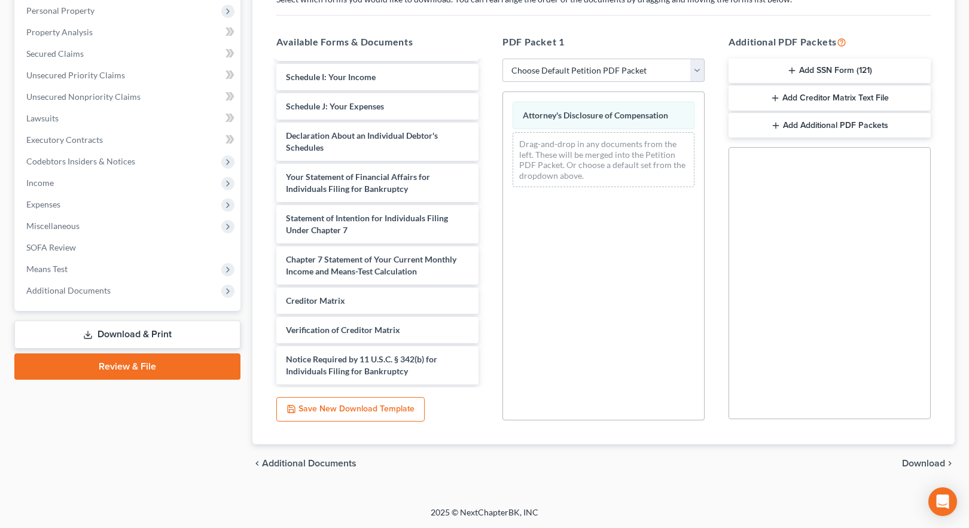
click at [918, 465] on span "Download" at bounding box center [923, 464] width 43 height 10
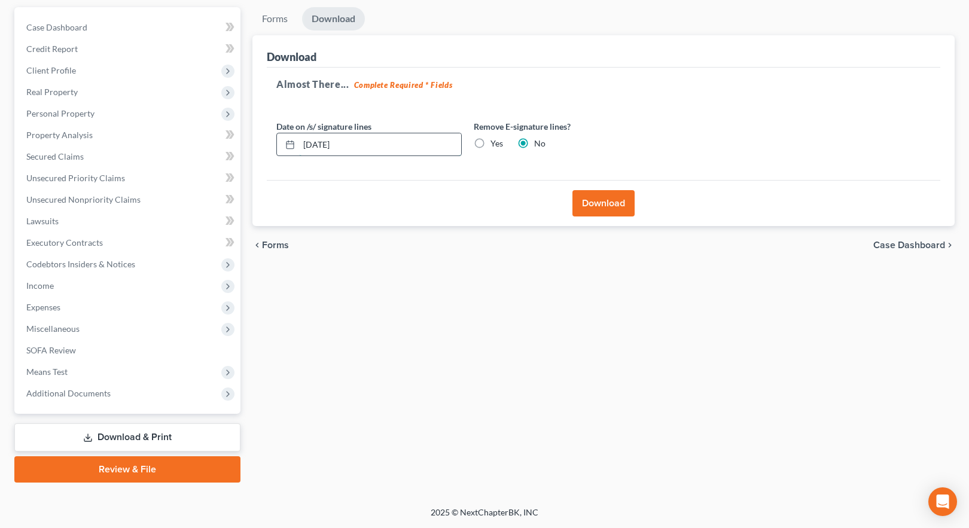
click at [322, 144] on input "[DATE]" at bounding box center [380, 144] width 162 height 23
type input "[DATE]"
click at [597, 203] on button "Download" at bounding box center [604, 203] width 62 height 26
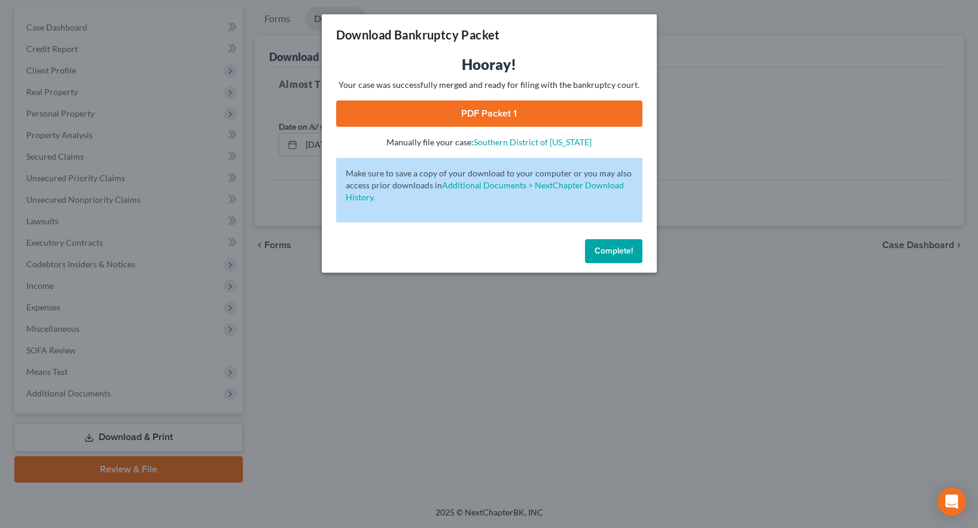
click at [485, 112] on link "PDF Packet 1" at bounding box center [489, 114] width 306 height 26
click at [611, 253] on span "Complete!" at bounding box center [614, 251] width 38 height 10
